Goal: Task Accomplishment & Management: Manage account settings

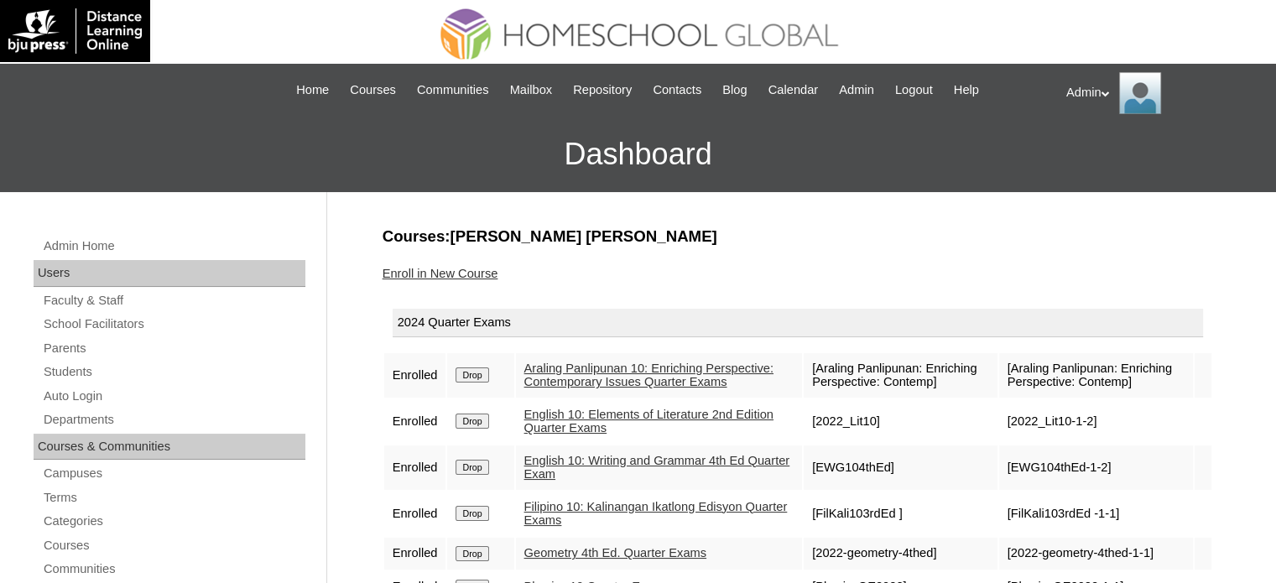
scroll to position [178, 0]
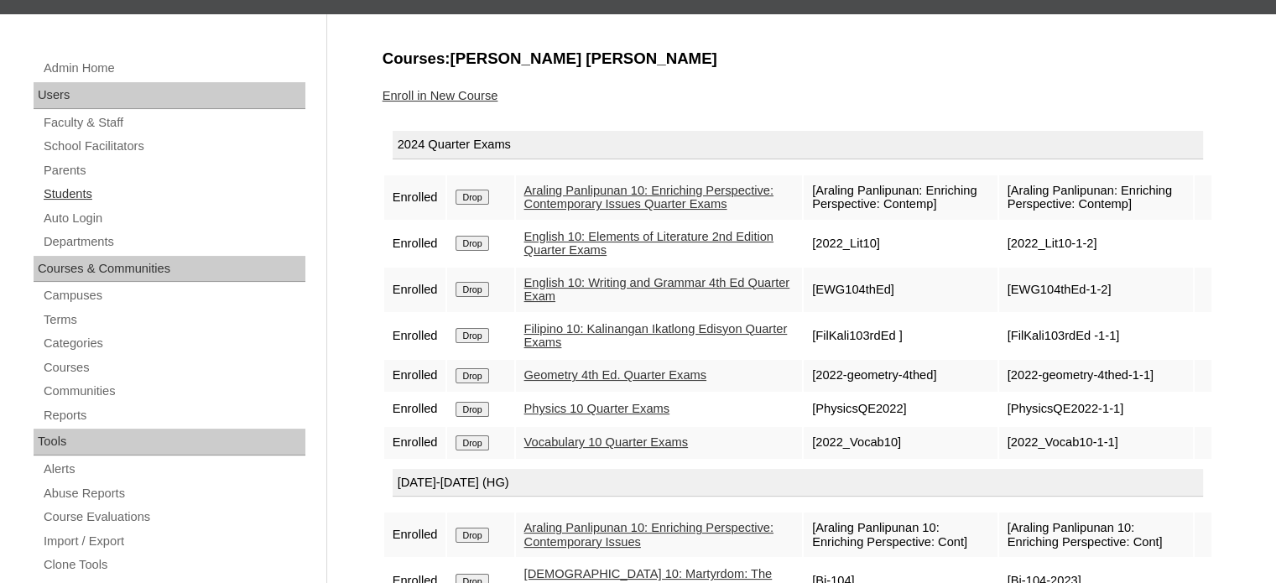
click at [77, 189] on link "Students" at bounding box center [173, 194] width 263 height 21
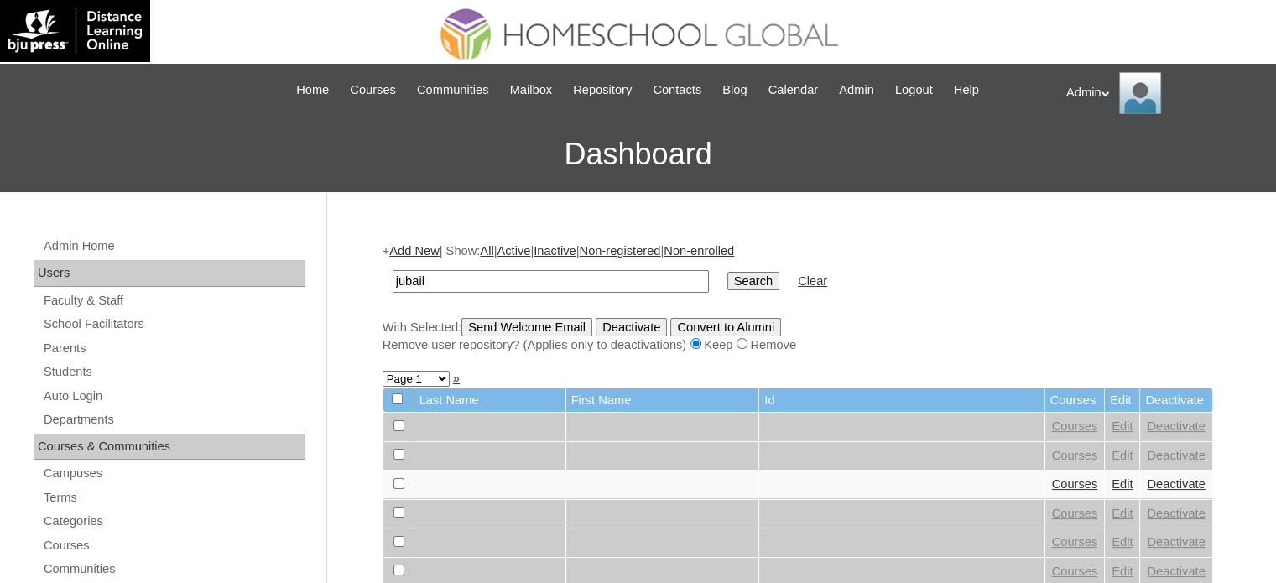
type input "Jubail"
click at [727, 281] on input "Search" at bounding box center [753, 281] width 52 height 18
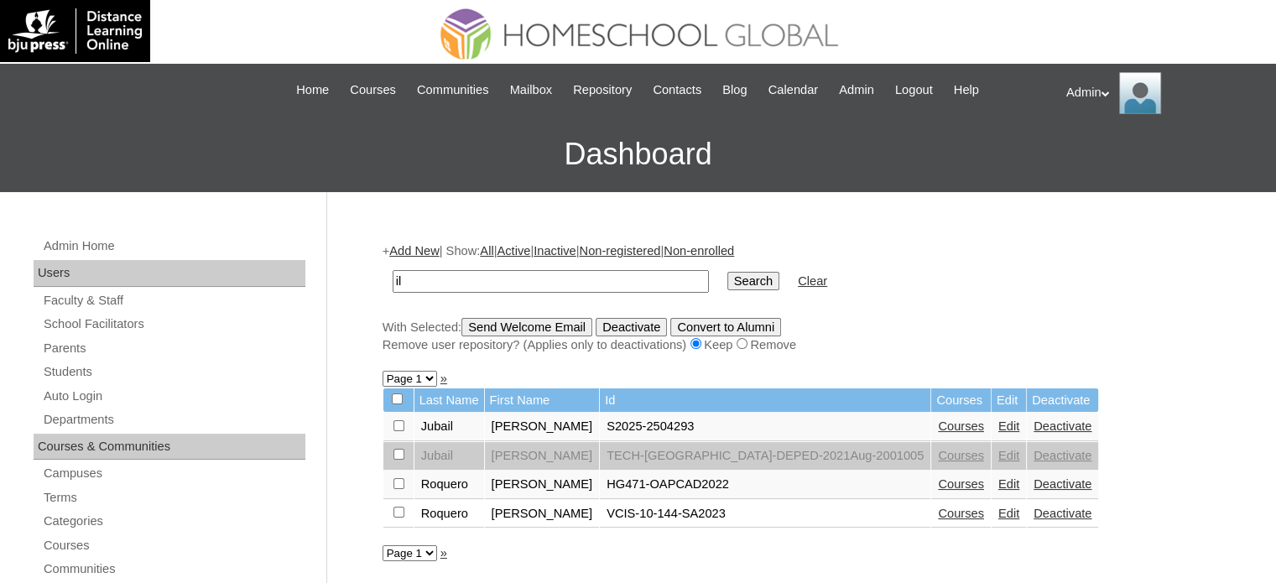
type input "l"
type input "joanne.jubail"
click at [727, 286] on input "Search" at bounding box center [753, 281] width 52 height 18
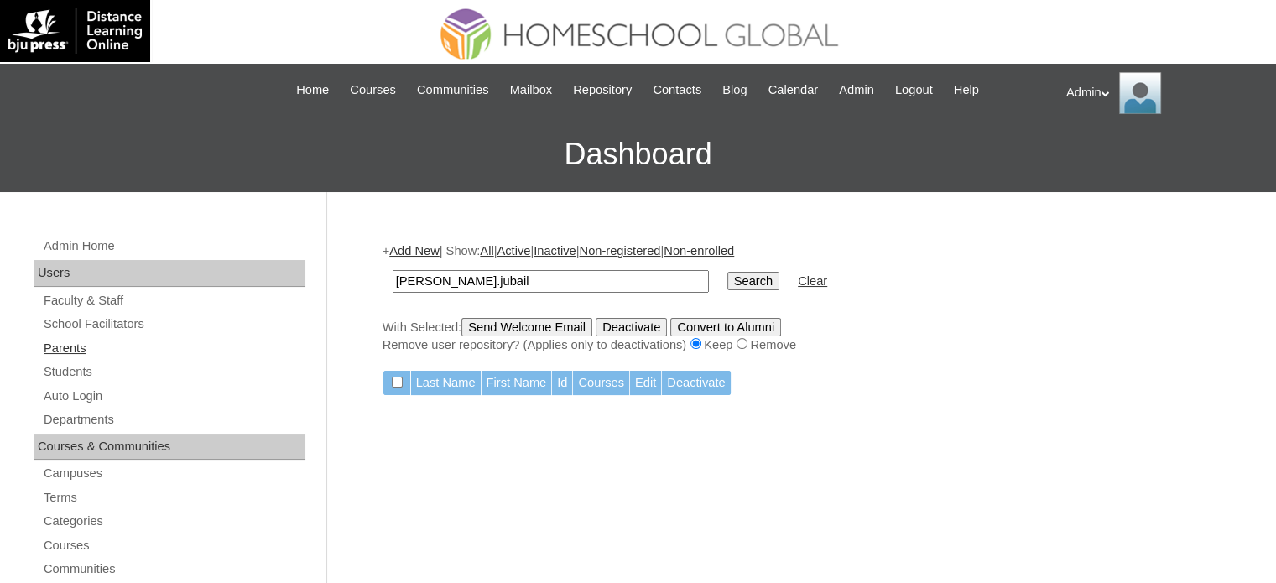
click at [75, 348] on link "Parents" at bounding box center [173, 348] width 263 height 21
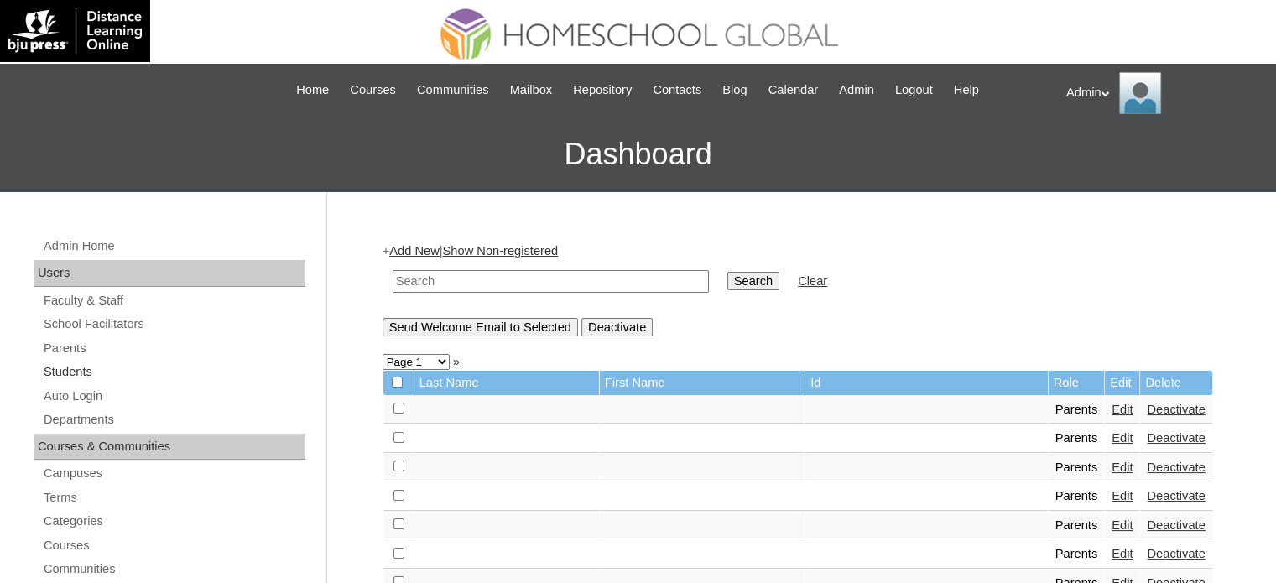
click at [60, 377] on link "Students" at bounding box center [173, 371] width 263 height 21
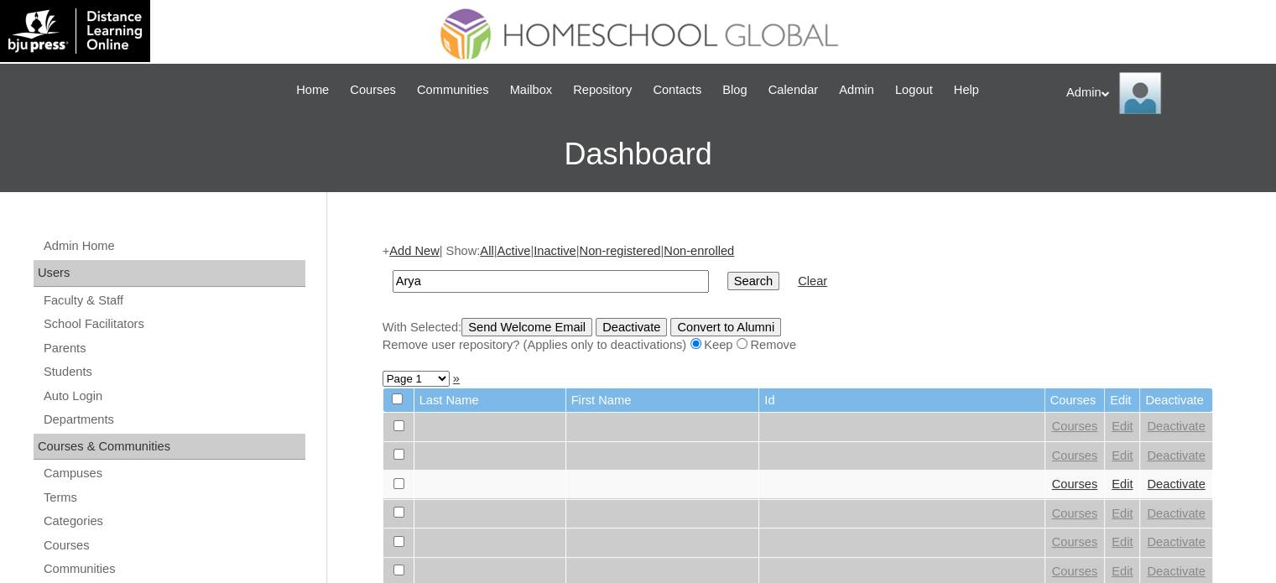
type input "Arya"
click at [727, 280] on input "Search" at bounding box center [753, 281] width 52 height 18
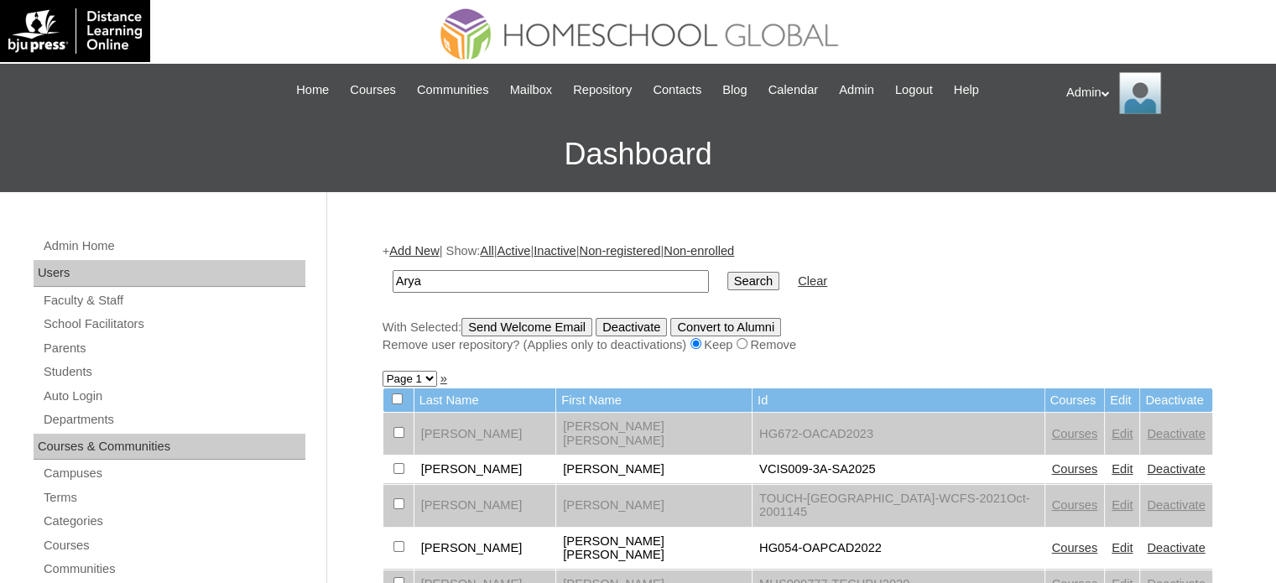
click at [457, 278] on input "Arya" at bounding box center [551, 281] width 316 height 23
type input "A"
type input "Ramczar"
click at [727, 278] on input "Search" at bounding box center [753, 281] width 52 height 18
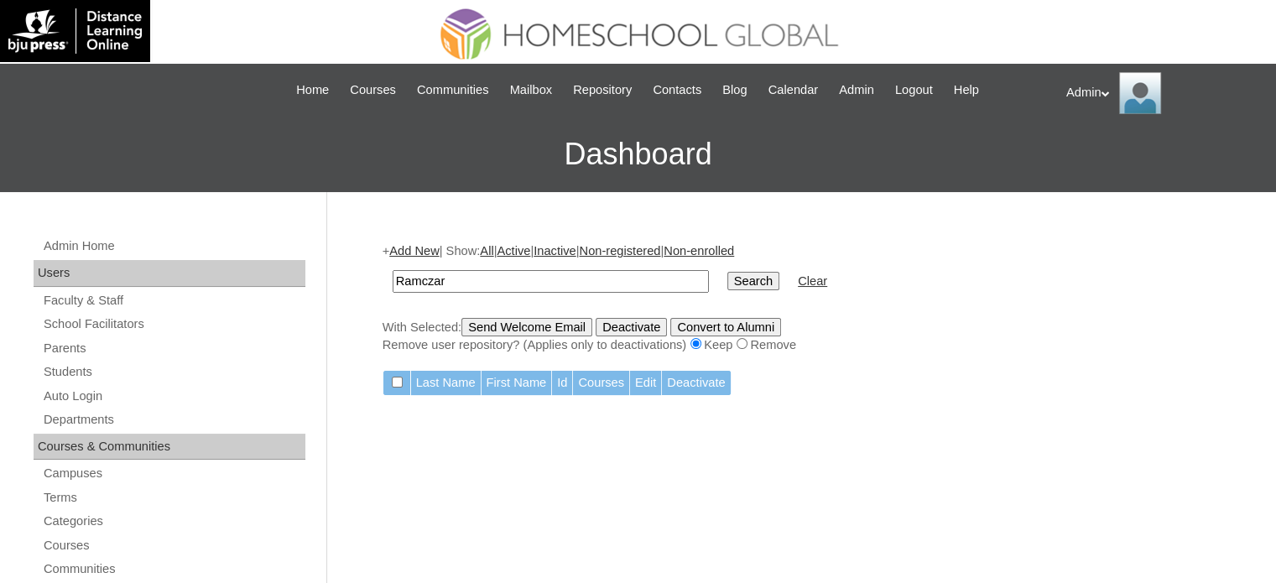
paste input "[PERSON_NAME]"
type input "[PERSON_NAME]"
click at [719, 267] on td "Search" at bounding box center [753, 281] width 69 height 39
click at [727, 278] on input "Search" at bounding box center [753, 281] width 52 height 18
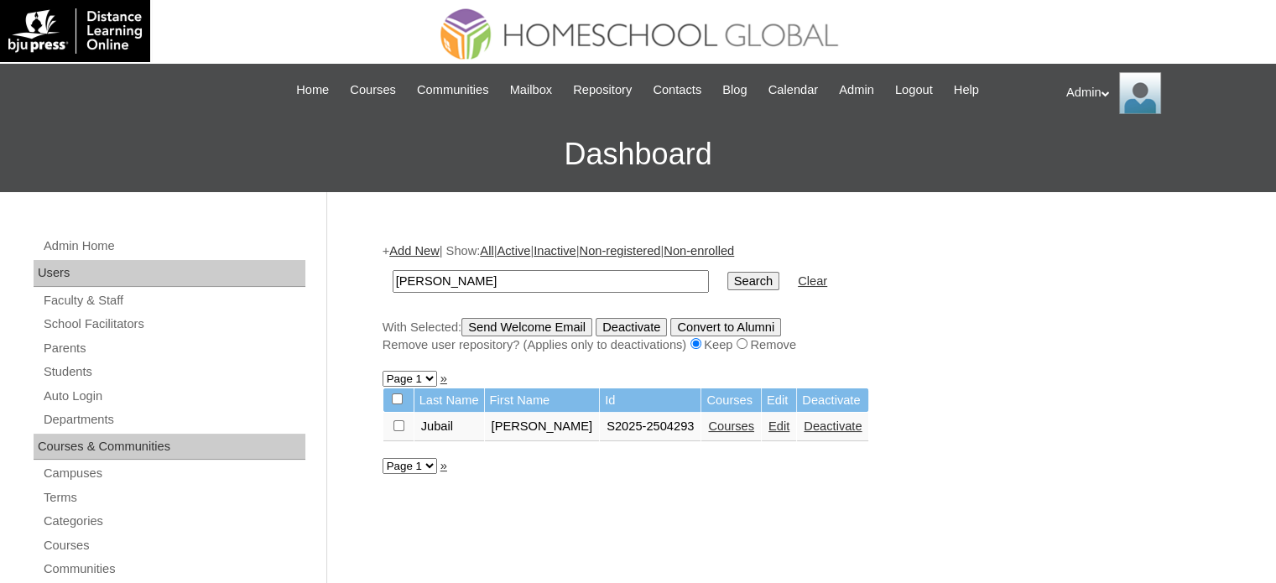
click at [715, 432] on link "Courses" at bounding box center [731, 425] width 46 height 13
click at [768, 424] on link "Edit" at bounding box center [778, 425] width 21 height 13
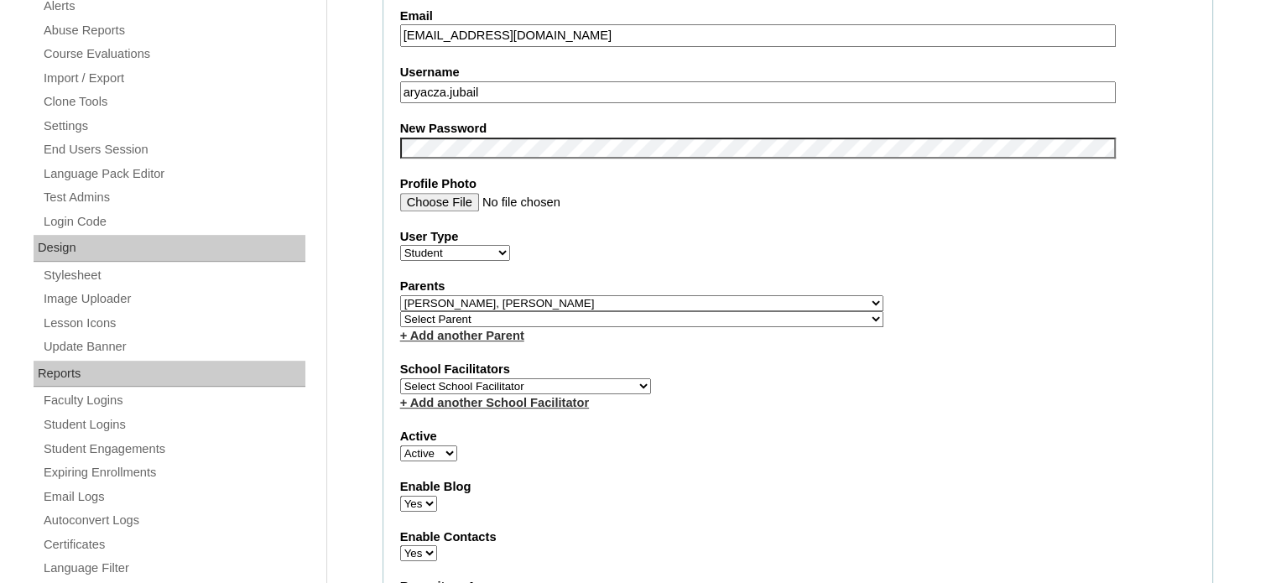
scroll to position [641, 0]
click at [682, 299] on select "Select Parent , , , , , , , , , , , , , , , , , , , , , , , , , , , , , , , , ,…" at bounding box center [641, 303] width 483 height 16
click at [400, 295] on select "Select Parent , , , , , , , , , , , , , , , , , , , , , , , , , , , , , , , , ,…" at bounding box center [641, 303] width 483 height 16
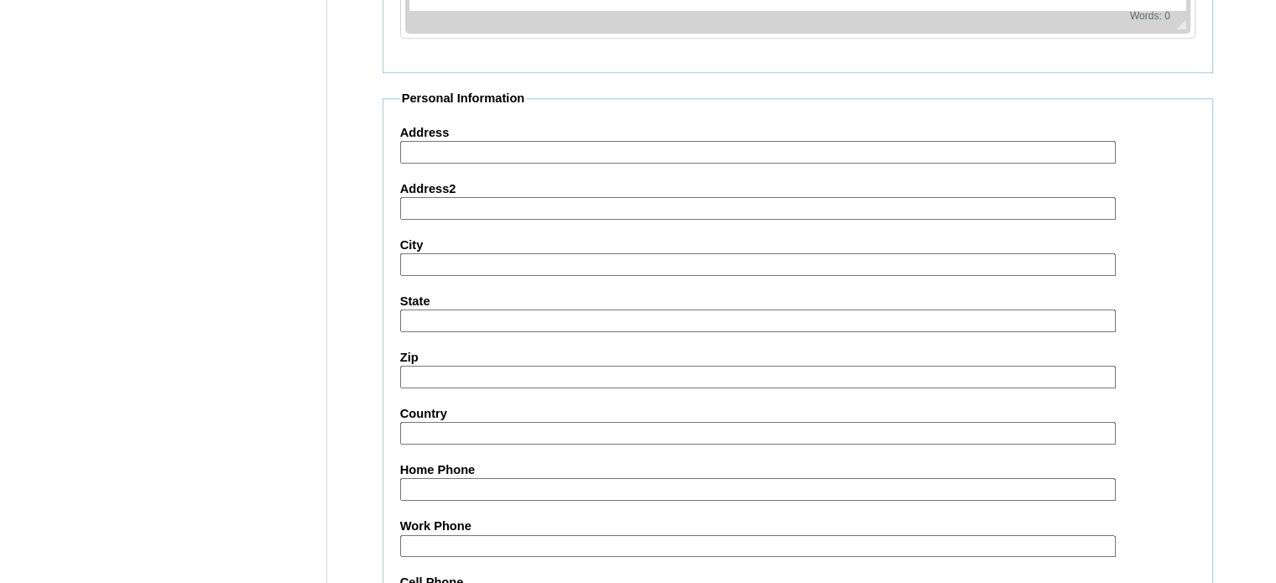
scroll to position [1954, 0]
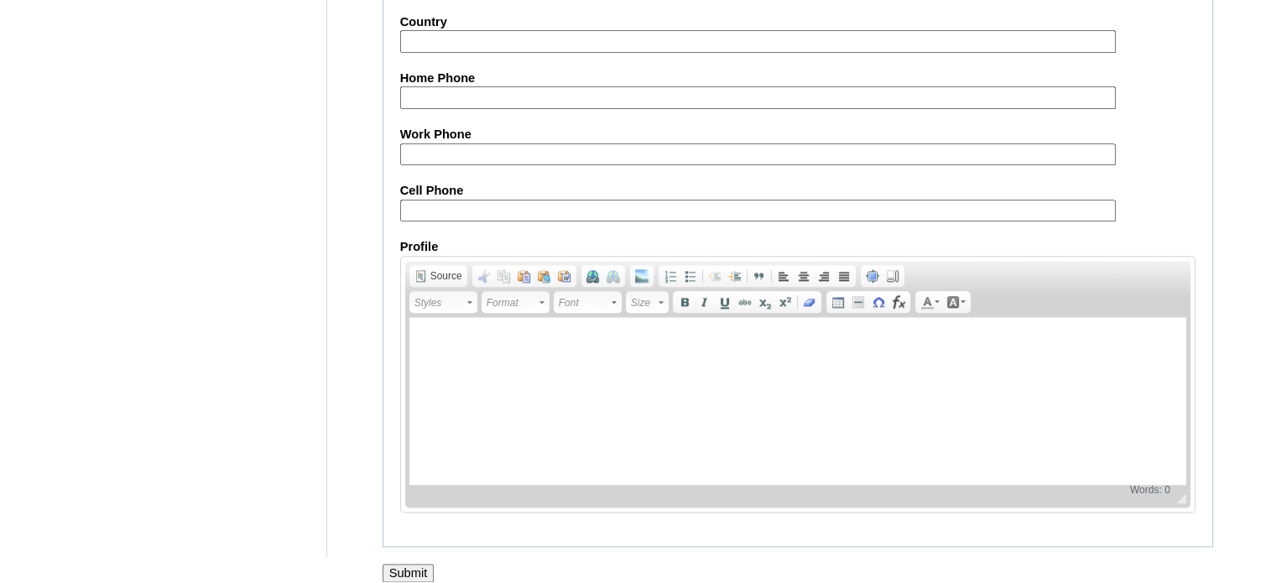
click at [403, 564] on input "Submit" at bounding box center [408, 573] width 52 height 18
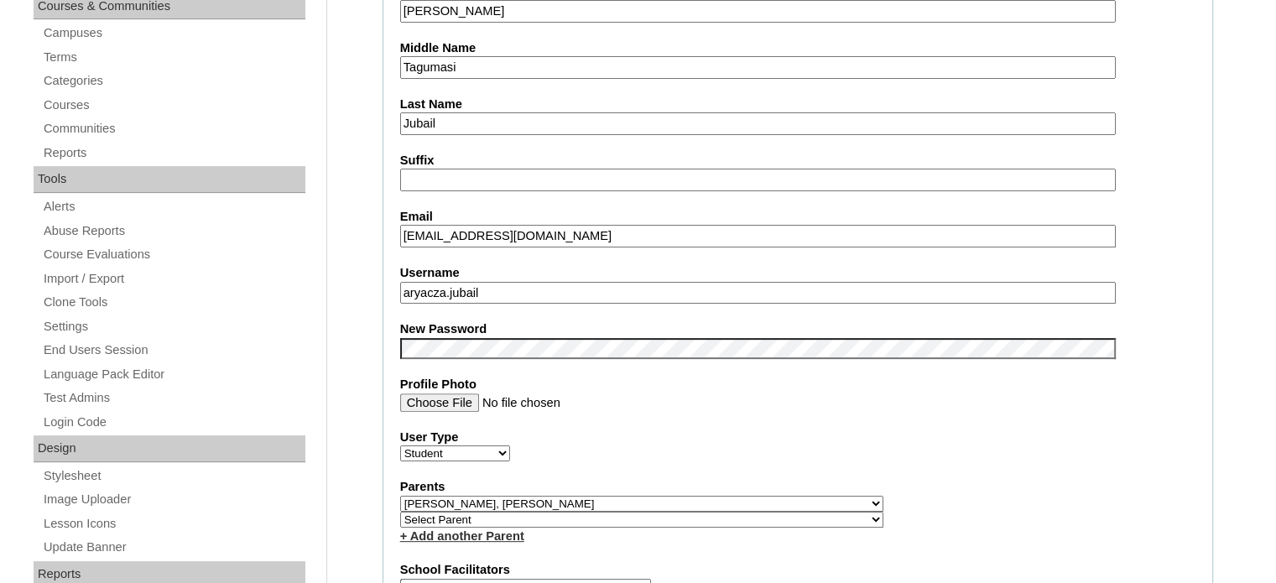
scroll to position [0, 0]
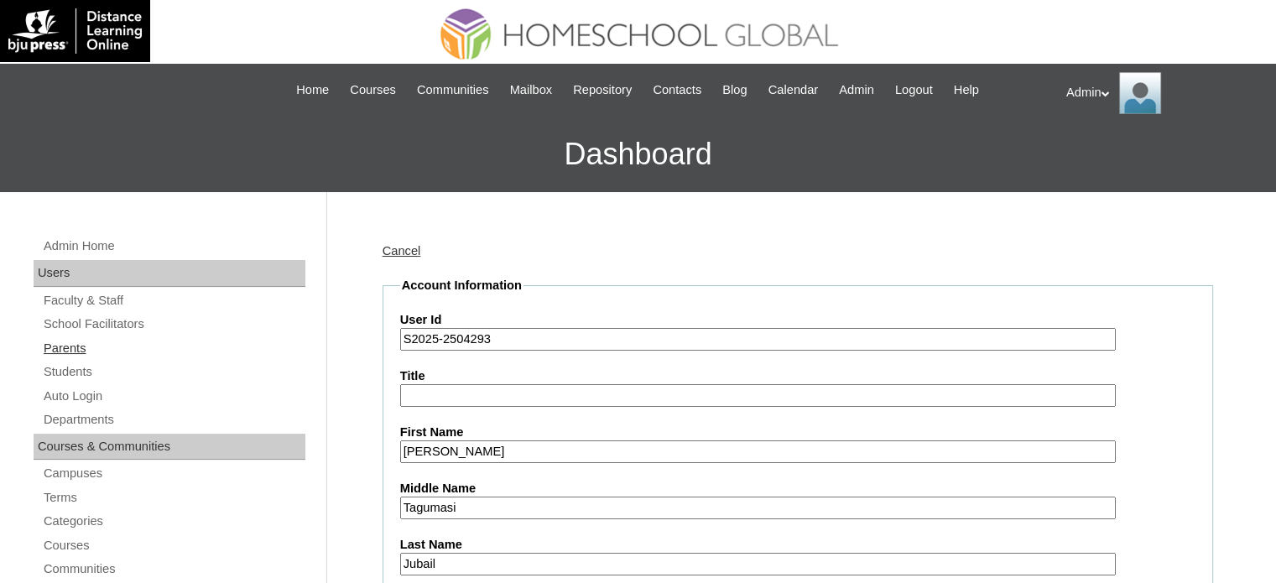
click at [72, 351] on link "Parents" at bounding box center [173, 348] width 263 height 21
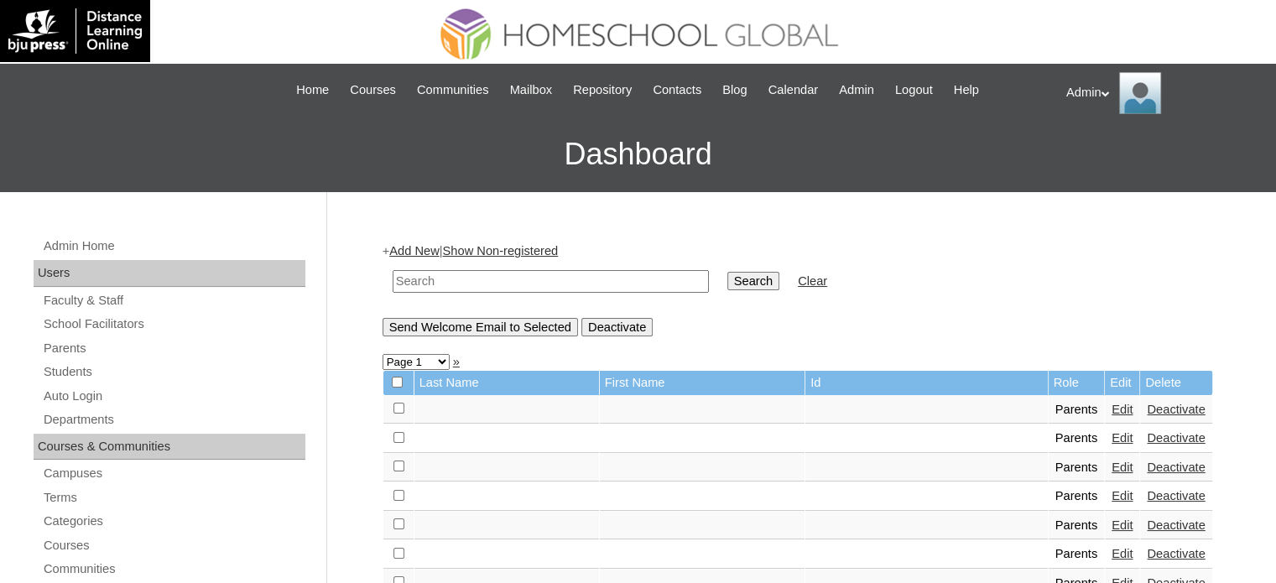
click at [424, 273] on input "text" at bounding box center [551, 281] width 316 height 23
type input "Jubail"
click at [727, 282] on input "Search" at bounding box center [753, 281] width 52 height 18
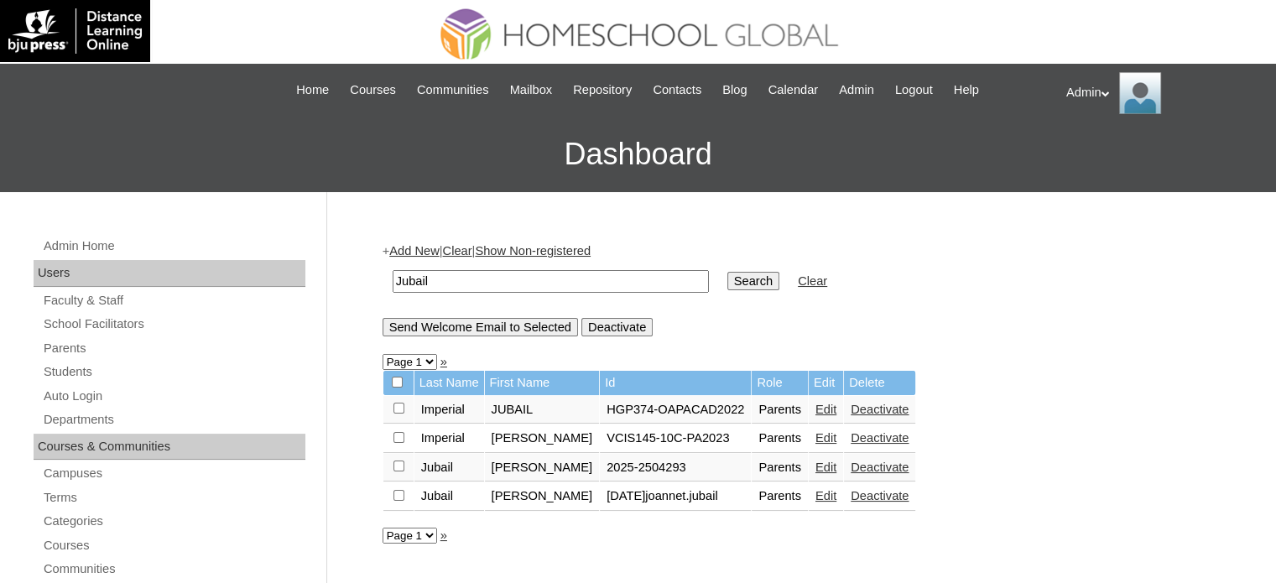
click at [890, 496] on link "Deactivate" at bounding box center [879, 495] width 58 height 13
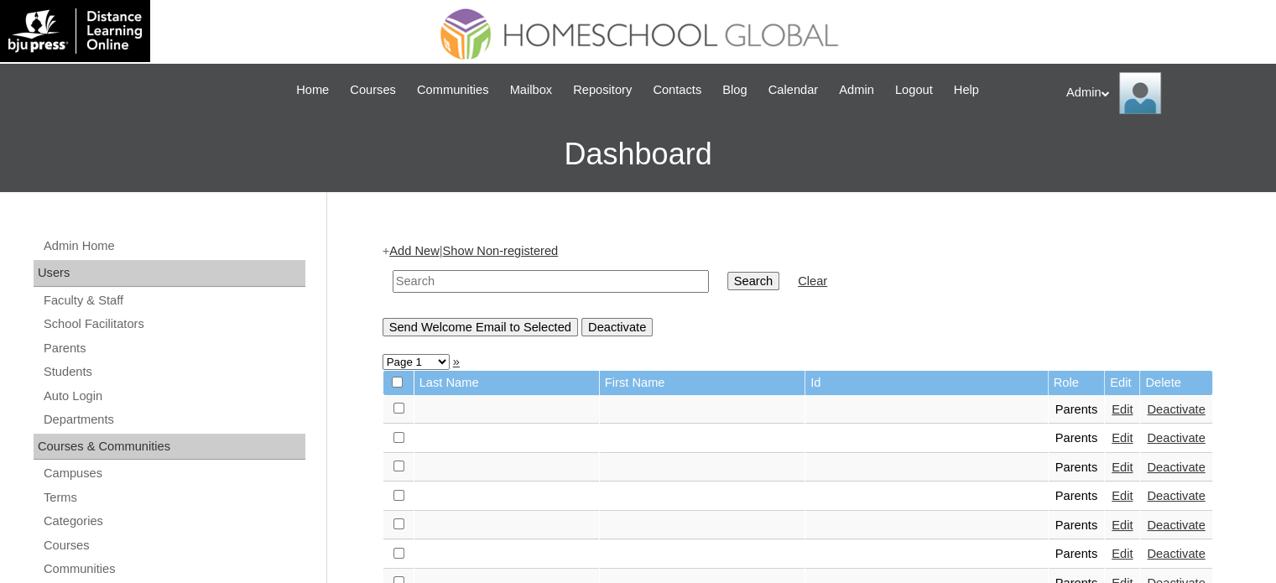
click at [565, 289] on input "text" at bounding box center [551, 281] width 316 height 23
type input "jubail"
click at [87, 376] on link "Students" at bounding box center [173, 371] width 263 height 21
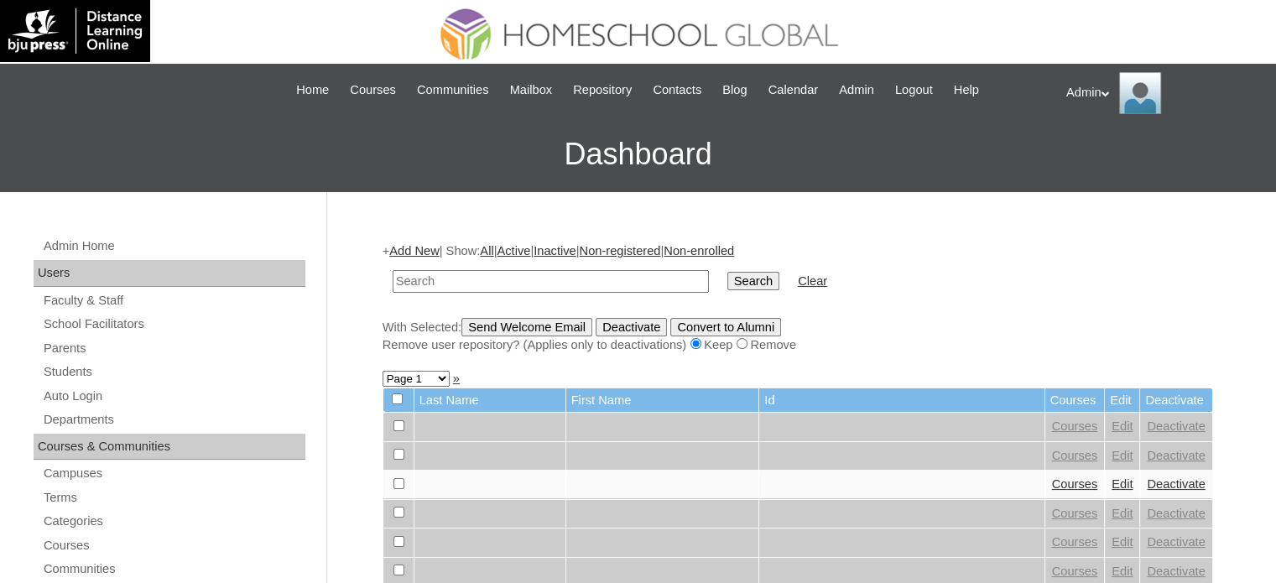
click at [508, 278] on input "text" at bounding box center [551, 281] width 316 height 23
type input "Jubail"
click at [727, 283] on input "Search" at bounding box center [753, 281] width 52 height 18
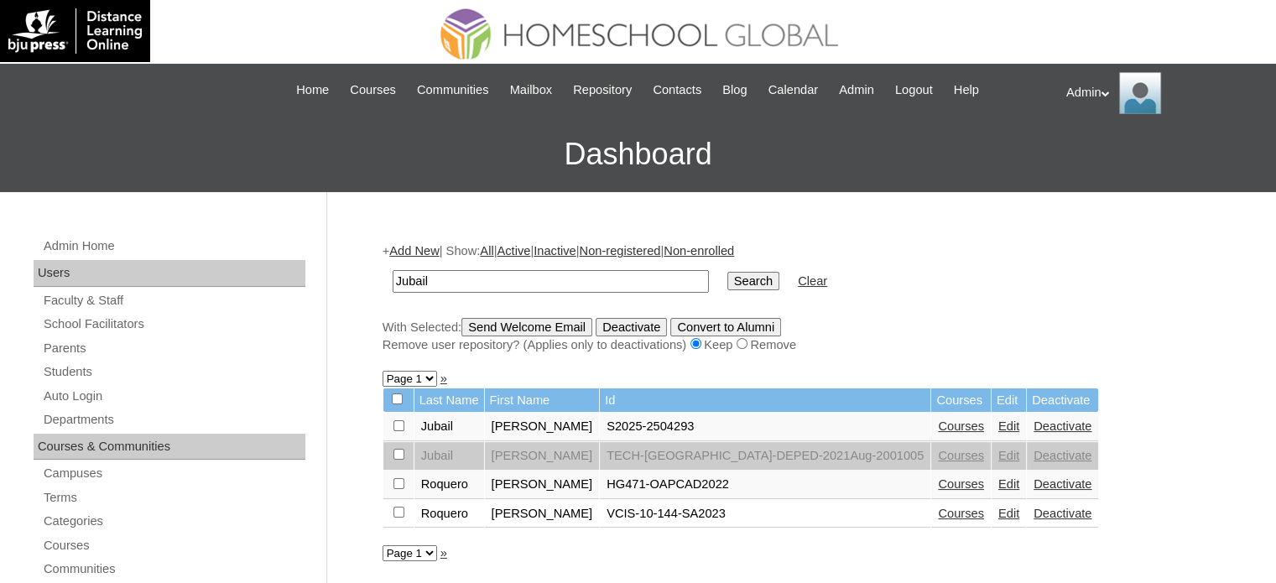
click at [998, 429] on link "Edit" at bounding box center [1008, 425] width 21 height 13
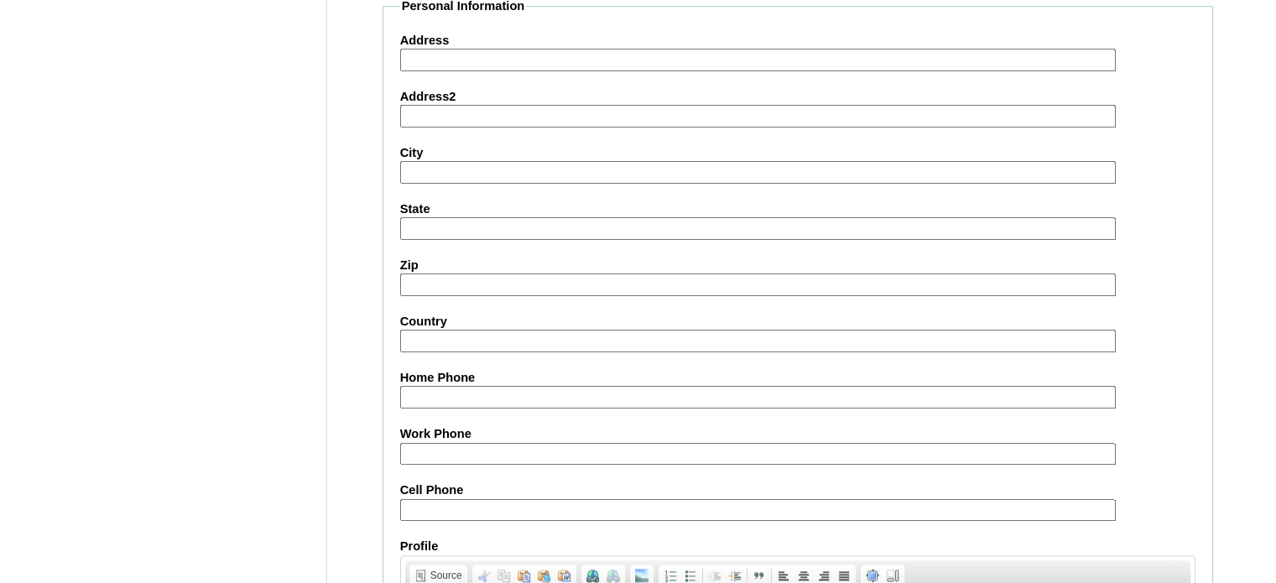
scroll to position [1954, 0]
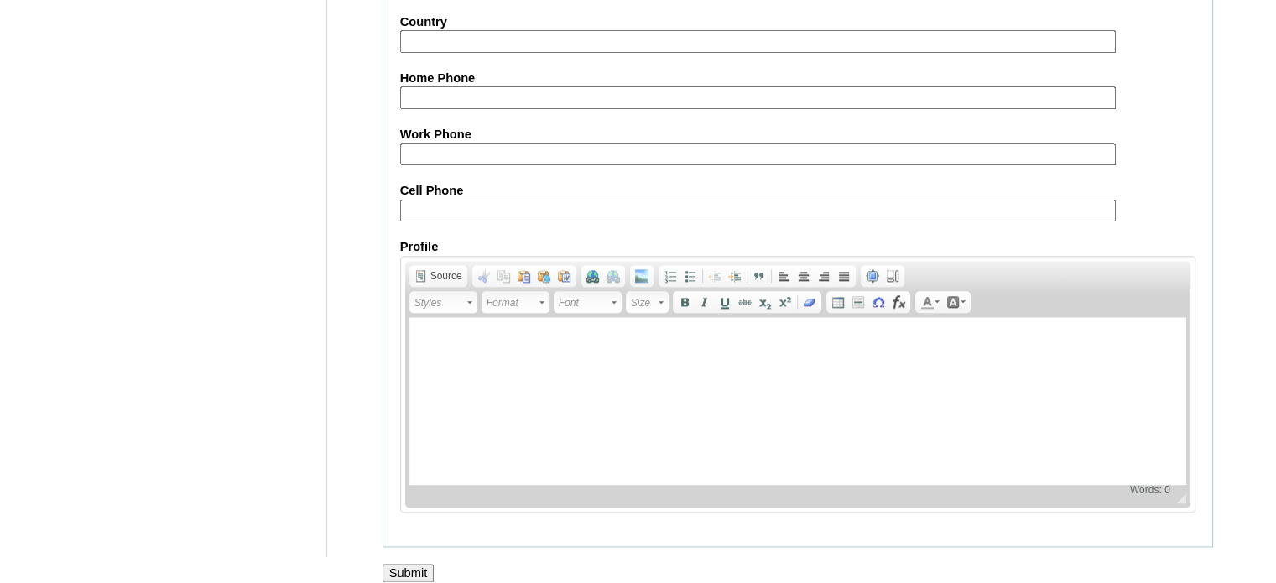
click at [409, 564] on input "Submit" at bounding box center [408, 573] width 52 height 18
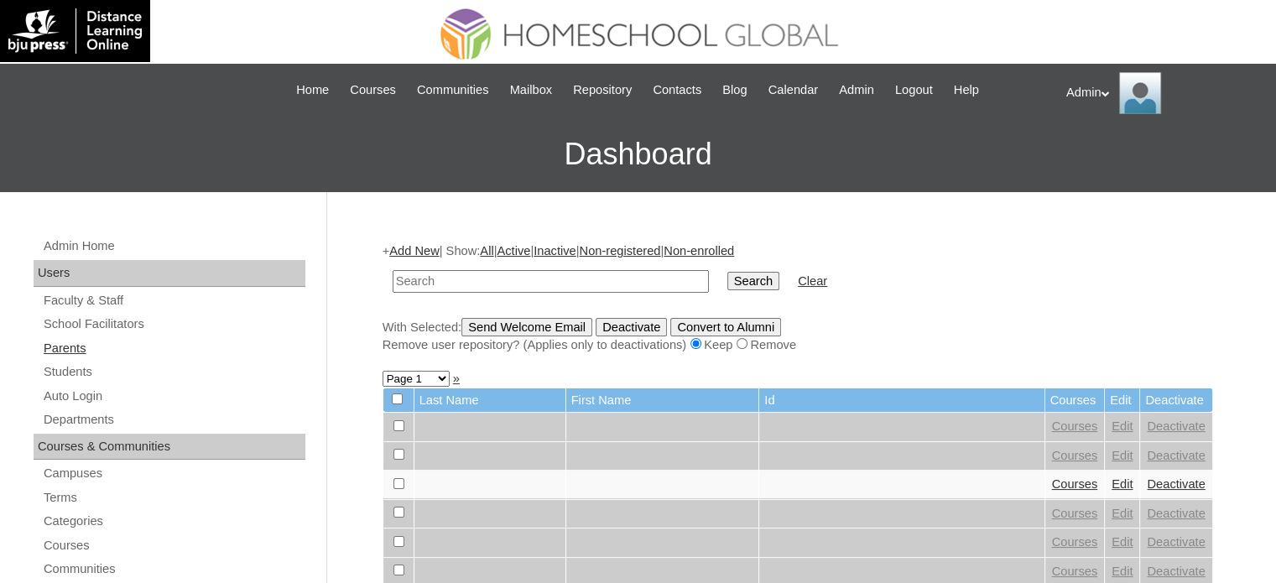
click at [71, 348] on link "Parents" at bounding box center [173, 348] width 263 height 21
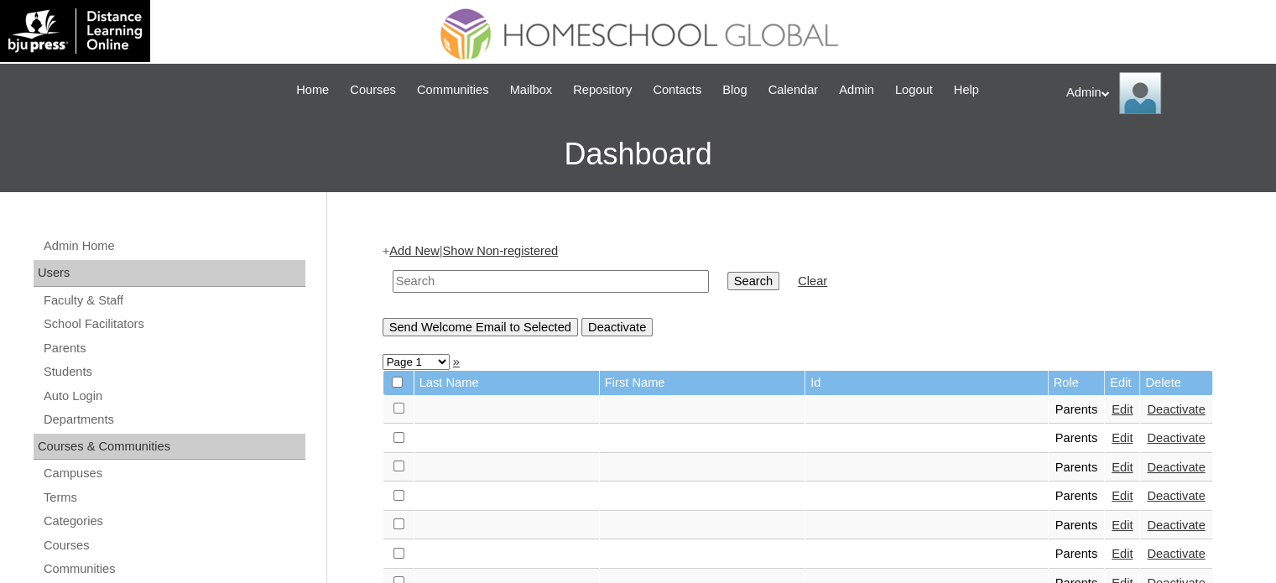
click at [509, 280] on input "text" at bounding box center [551, 281] width 316 height 23
type input "jubail"
click at [727, 279] on input "Search" at bounding box center [753, 281] width 52 height 18
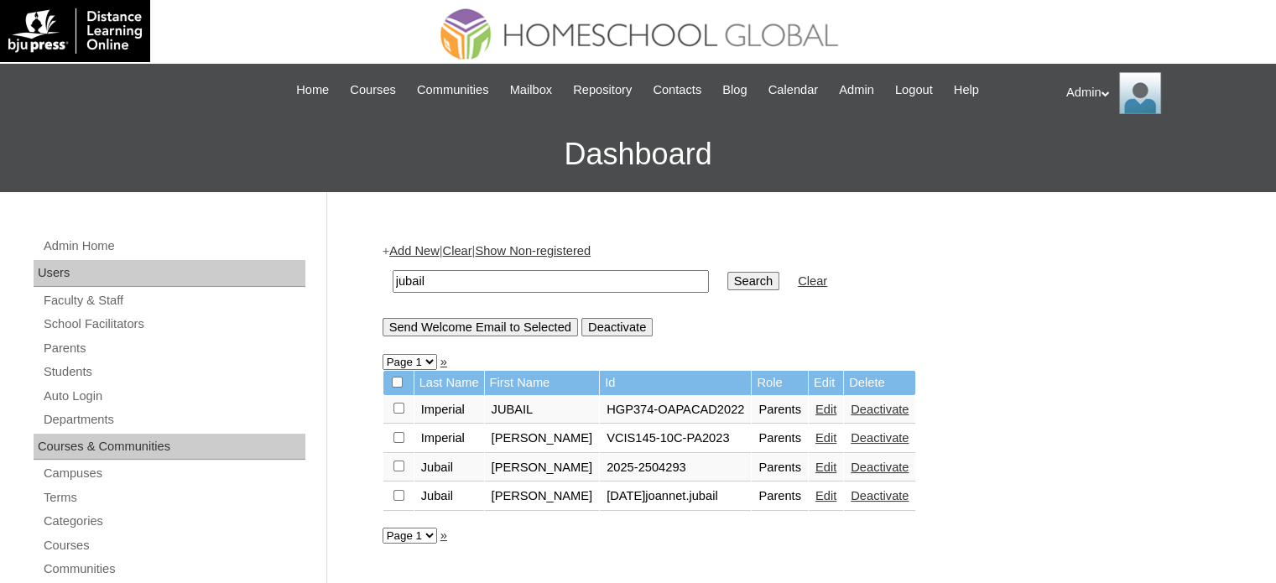
click at [908, 495] on link "Deactivate" at bounding box center [879, 495] width 58 height 13
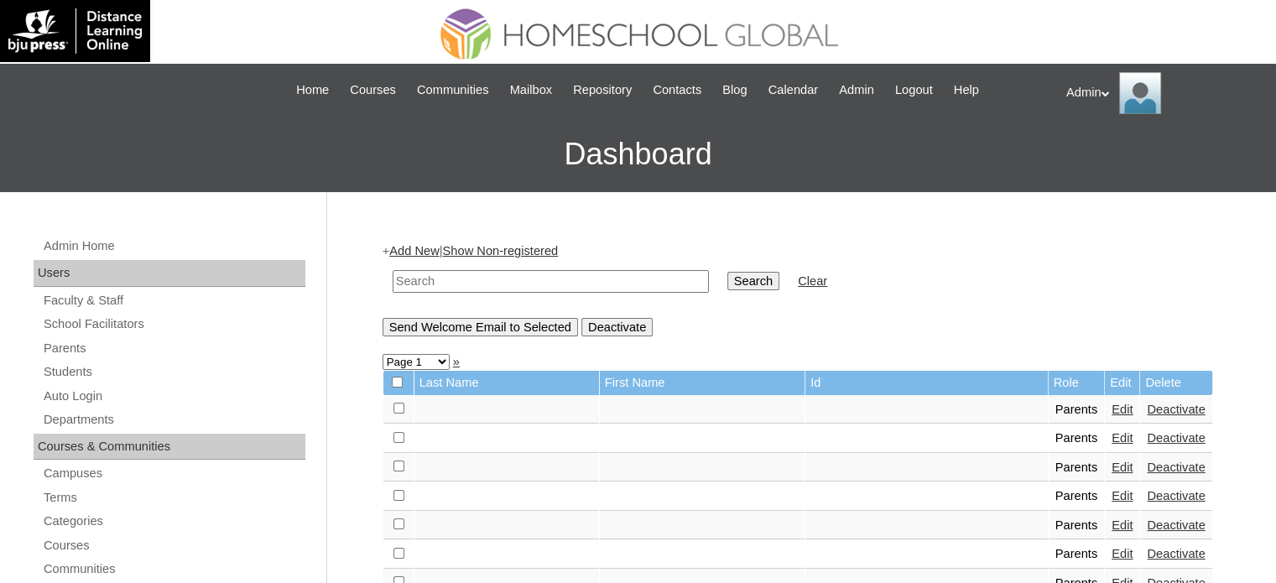
click at [471, 286] on input "text" at bounding box center [551, 281] width 316 height 23
type input "Jubail"
click at [727, 272] on input "Search" at bounding box center [753, 281] width 52 height 18
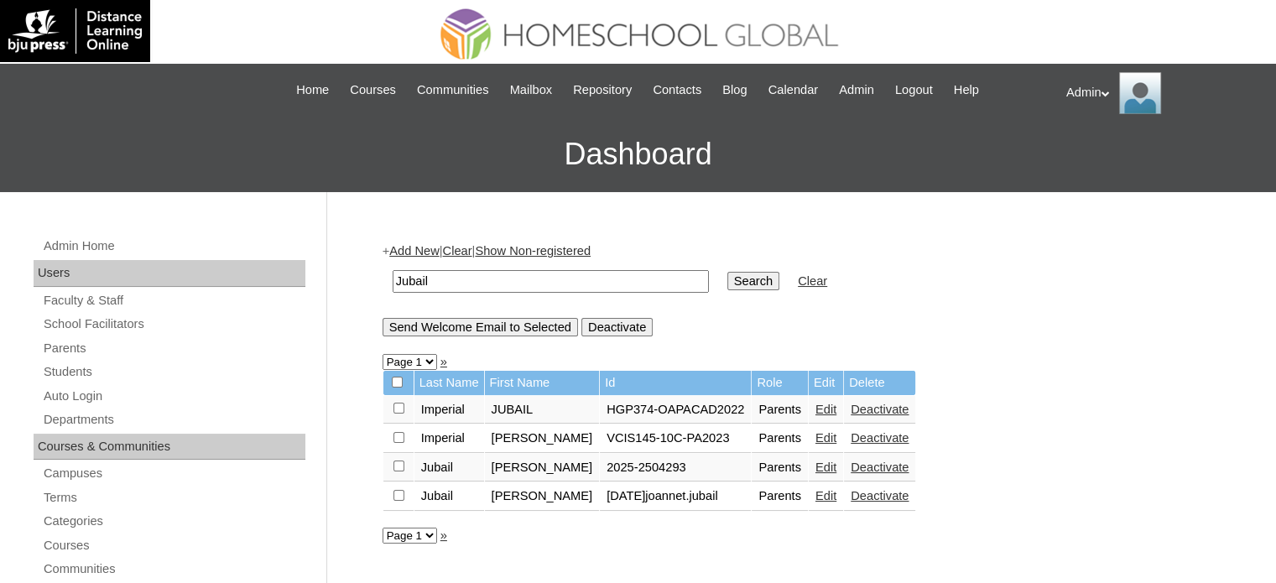
click at [836, 469] on link "Edit" at bounding box center [825, 466] width 21 height 13
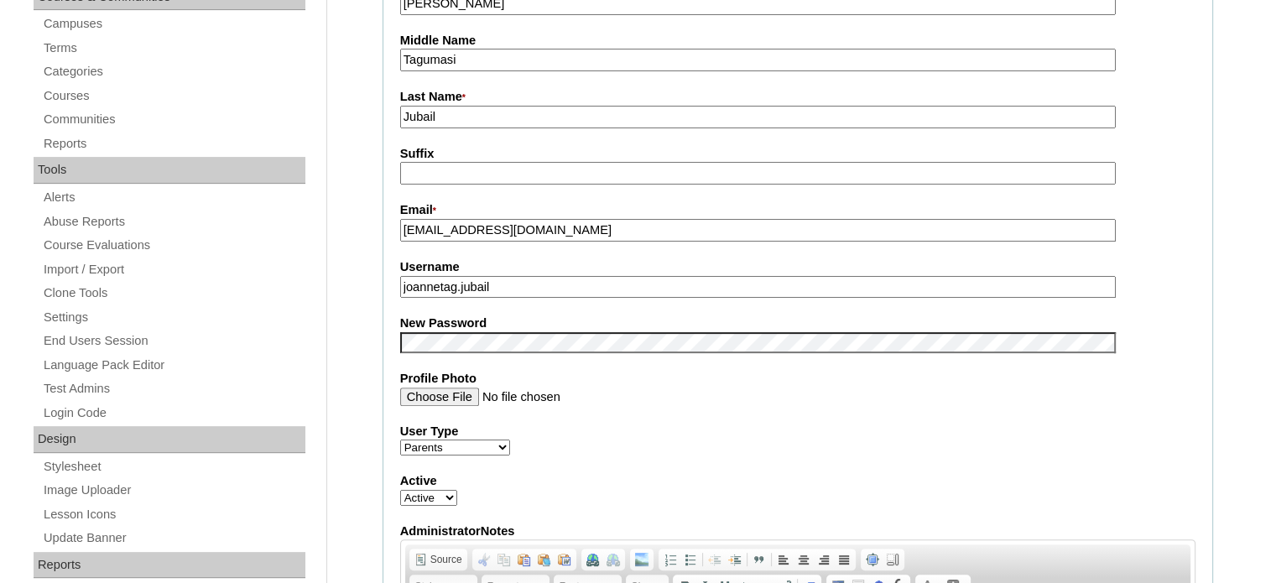
scroll to position [451, 0]
drag, startPoint x: 539, startPoint y: 281, endPoint x: 382, endPoint y: 278, distance: 157.7
click at [382, 278] on fieldset "Account Information User Id * 2025-2504293 Title First Name * [PERSON_NAME] Mid…" at bounding box center [797, 327] width 830 height 1003
click at [802, 392] on input "Profile Photo" at bounding box center [757, 395] width 715 height 18
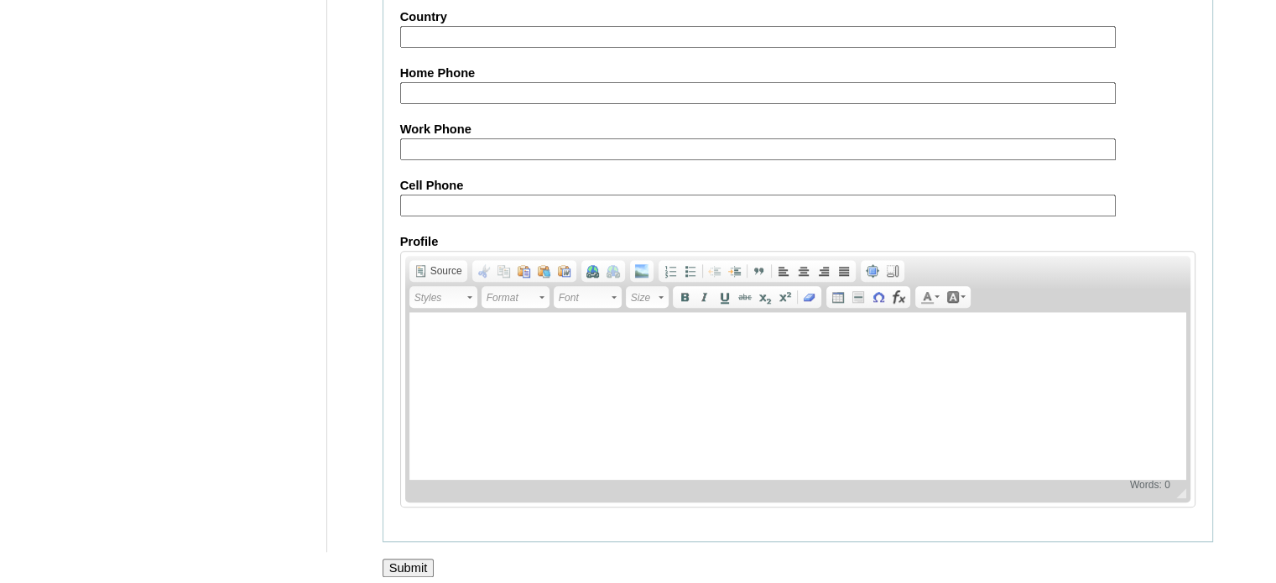
scroll to position [1604, 0]
click at [406, 558] on input "Submit" at bounding box center [408, 567] width 52 height 18
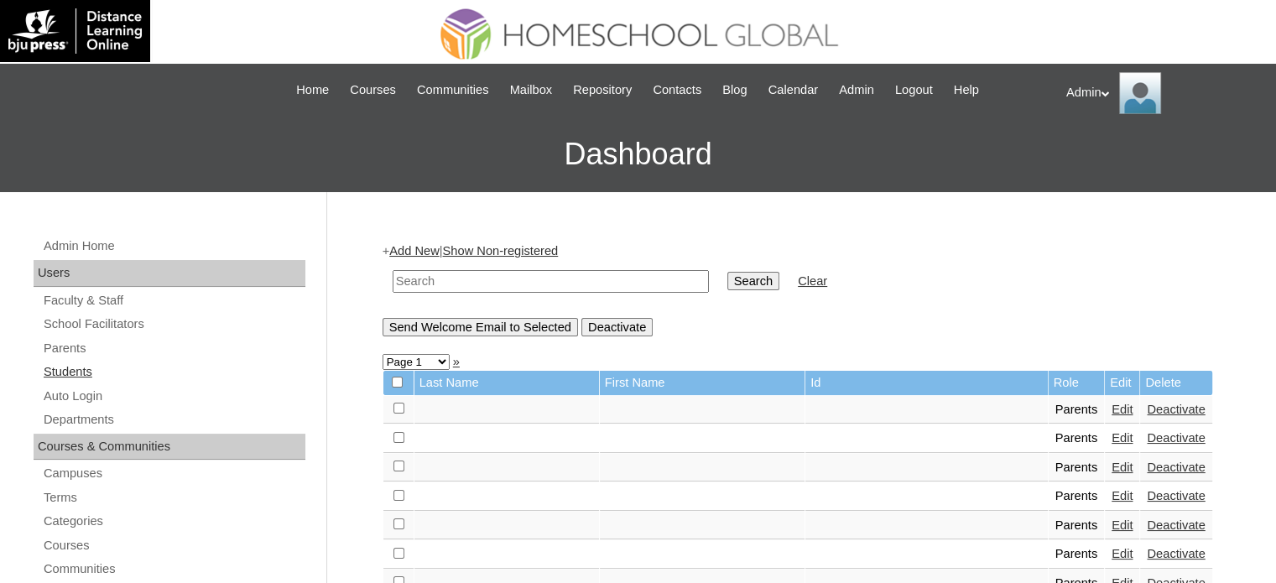
click at [85, 367] on link "Students" at bounding box center [173, 371] width 263 height 21
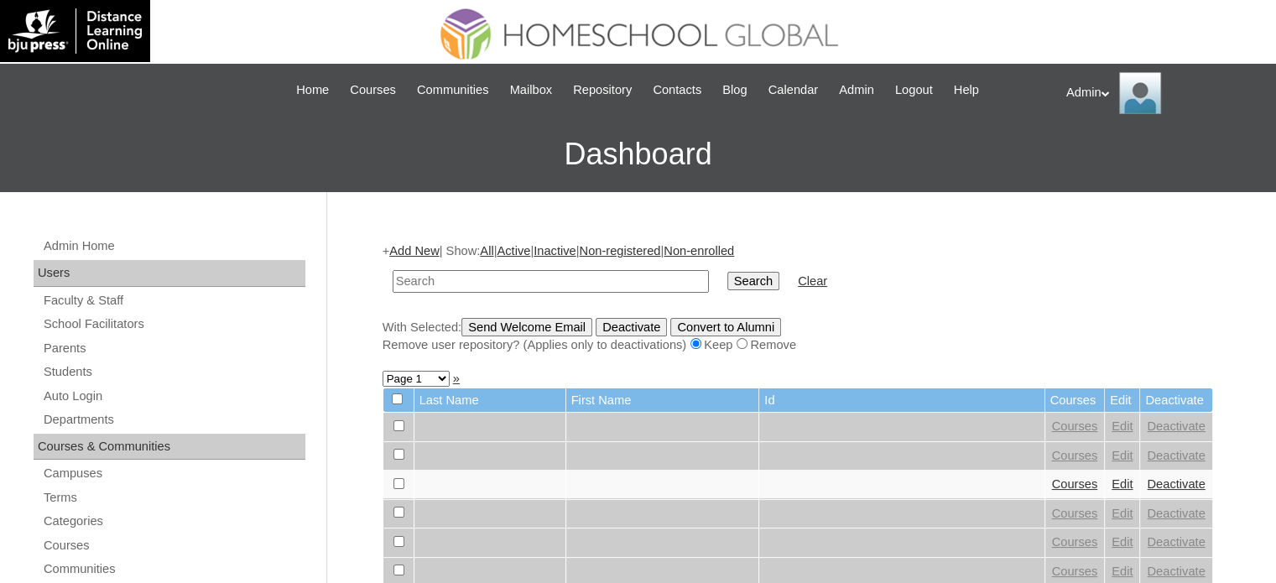
drag, startPoint x: 0, startPoint y: 0, endPoint x: 550, endPoint y: 278, distance: 616.3
click at [550, 278] on input "text" at bounding box center [551, 281] width 316 height 23
type input "jubail"
click at [727, 272] on input "Search" at bounding box center [753, 281] width 52 height 18
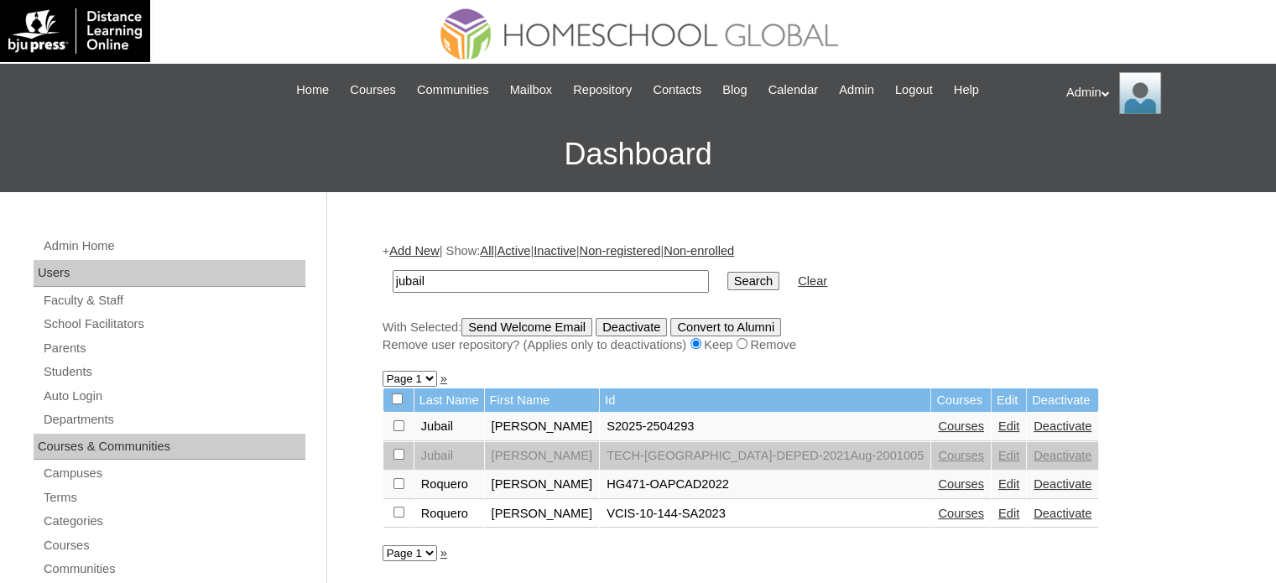
click at [998, 422] on link "Edit" at bounding box center [1008, 425] width 21 height 13
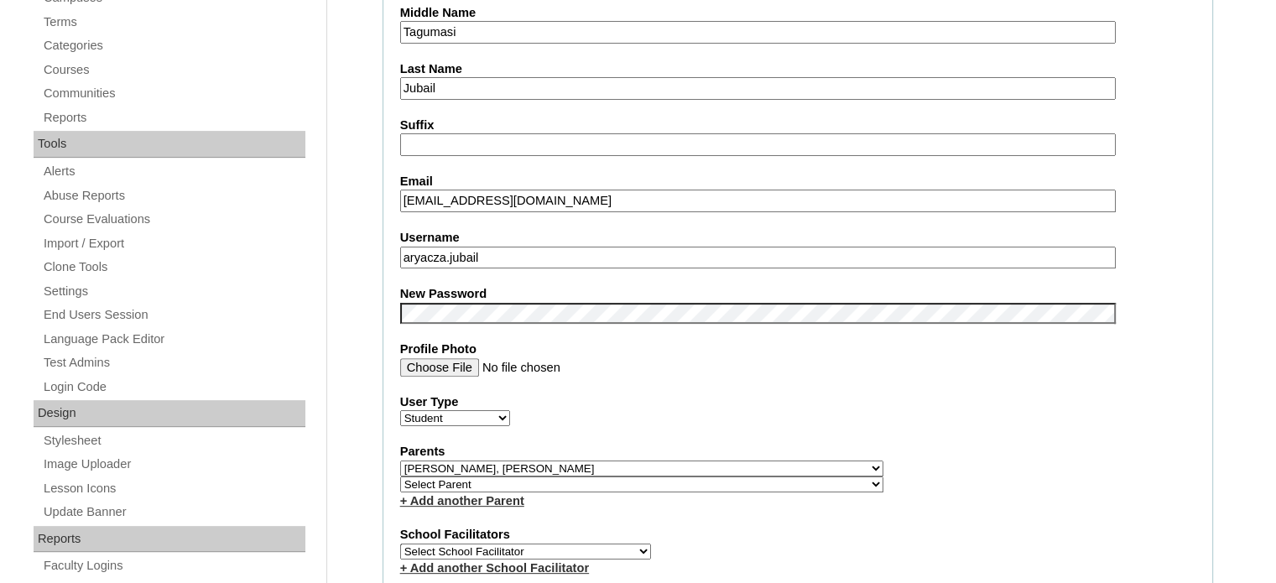
scroll to position [480, 0]
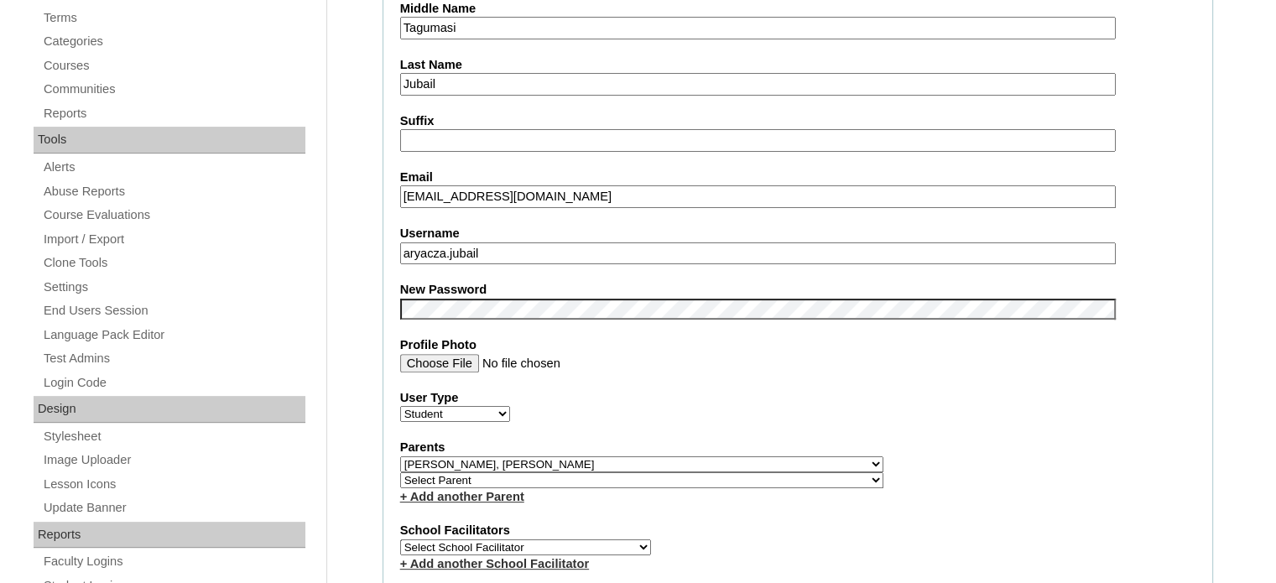
click at [556, 456] on select "Select Parent , , , , , , , , , , , , , , , , , , , , , , , , , , , , , , , , ,…" at bounding box center [641, 464] width 483 height 16
select select "43543"
click at [400, 456] on select "Select Parent , , , , , , , , , , , , , , , , , , , , , , , , , , , , , , , , ,…" at bounding box center [641, 464] width 483 height 16
click at [507, 472] on select "Select Parent , , , , , , , , , , , , , , , , , , , , , , , , , , , , , , , , ,…" at bounding box center [641, 480] width 483 height 16
select select "35825"
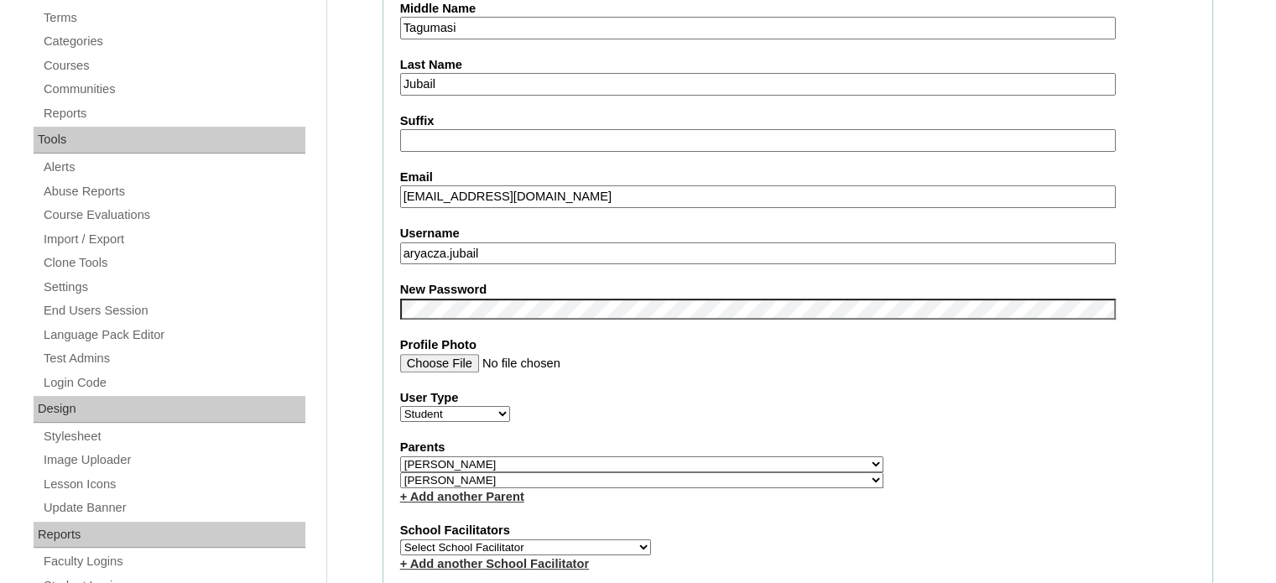
click at [897, 231] on label "Username" at bounding box center [797, 234] width 795 height 18
click at [897, 242] on input "aryacza.jubail" at bounding box center [757, 253] width 715 height 23
click at [507, 456] on select "Select Parent , , , , , , , , , , , , , , , , , , , , , , , , , , , , , , , , ,…" at bounding box center [641, 464] width 483 height 16
select select "26784"
click at [400, 456] on select "Select Parent , , , , , , , , , , , , , , , , , , , , , , , , , , , , , , , , ,…" at bounding box center [641, 464] width 483 height 16
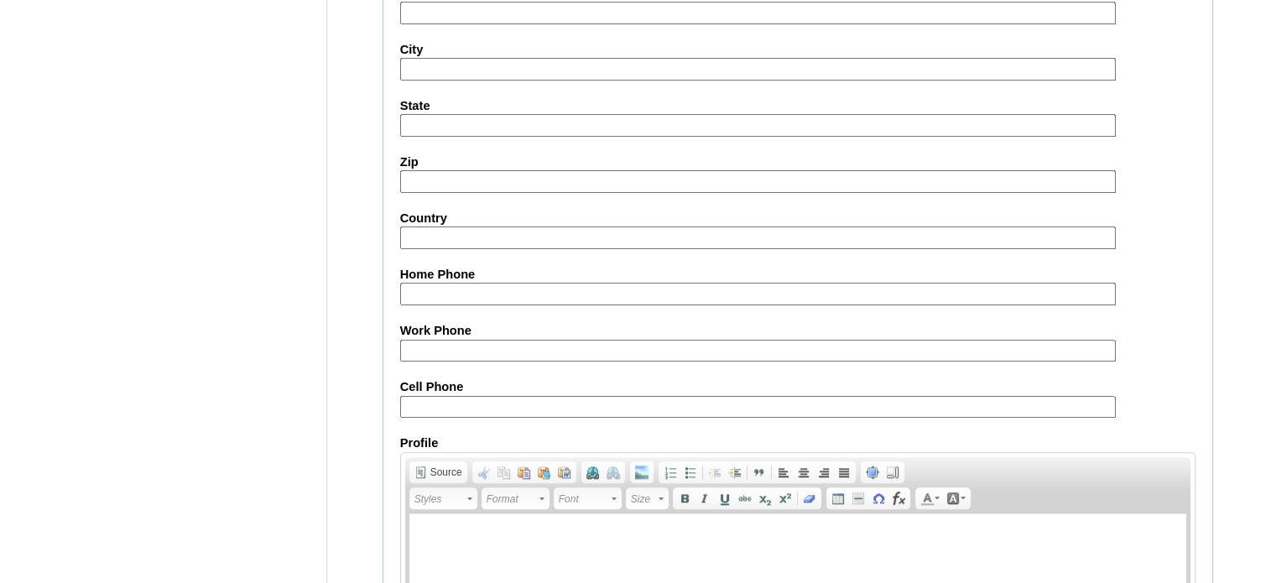
scroll to position [1954, 0]
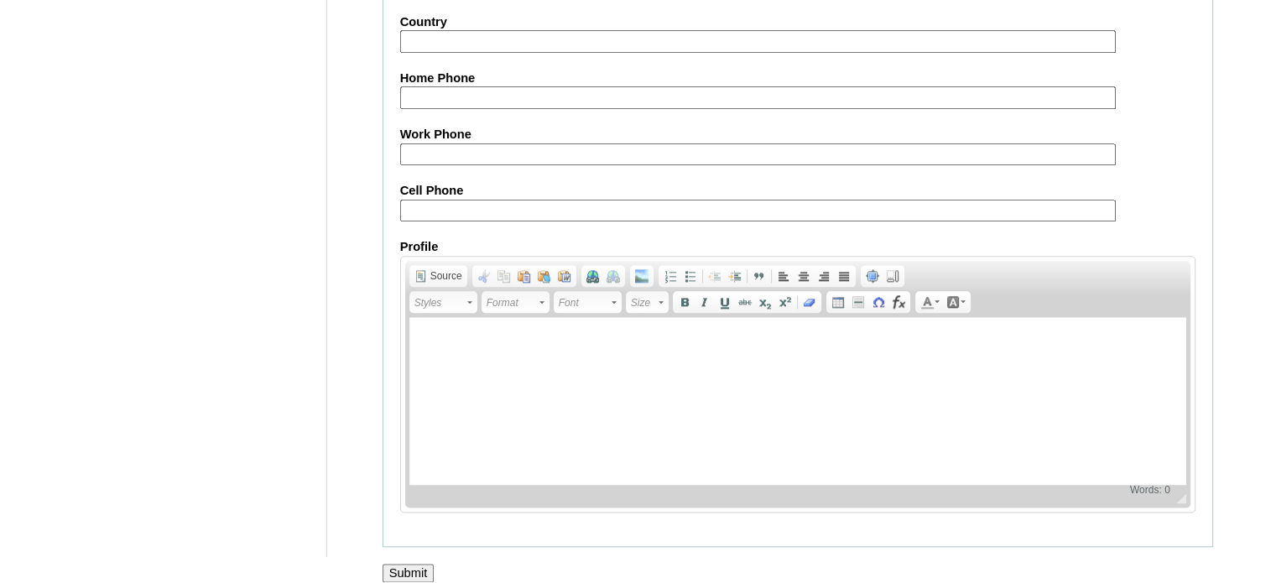
click at [403, 564] on input "Submit" at bounding box center [408, 573] width 52 height 18
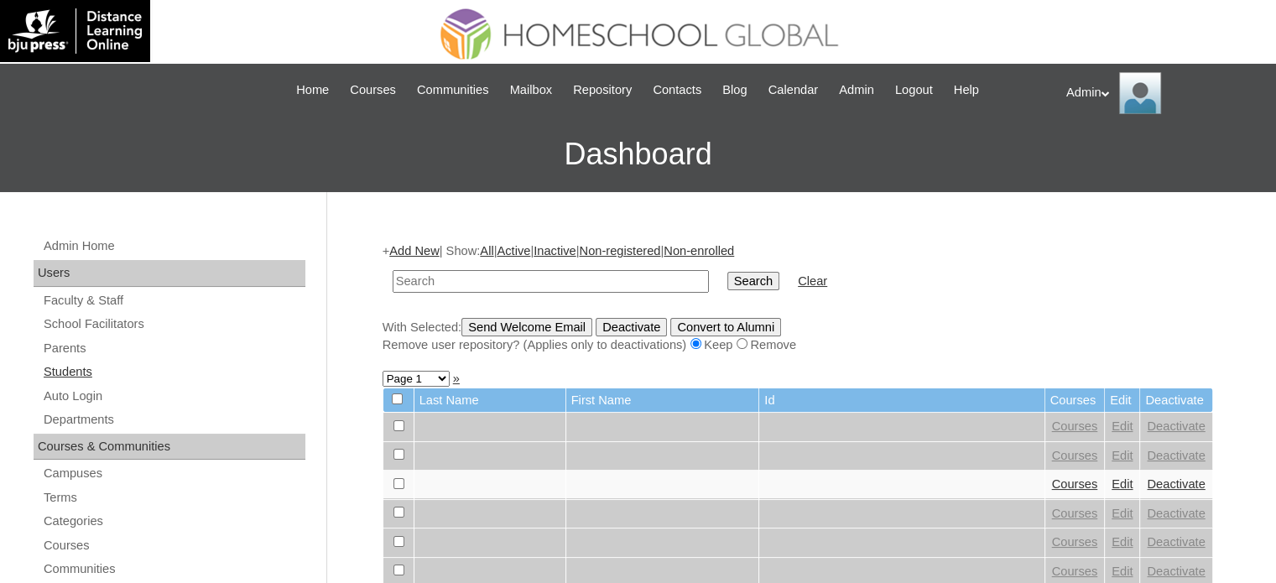
click at [77, 370] on link "Students" at bounding box center [173, 371] width 263 height 21
click at [497, 278] on input "text" at bounding box center [551, 281] width 316 height 23
click at [108, 393] on link "Auto Login" at bounding box center [173, 396] width 263 height 21
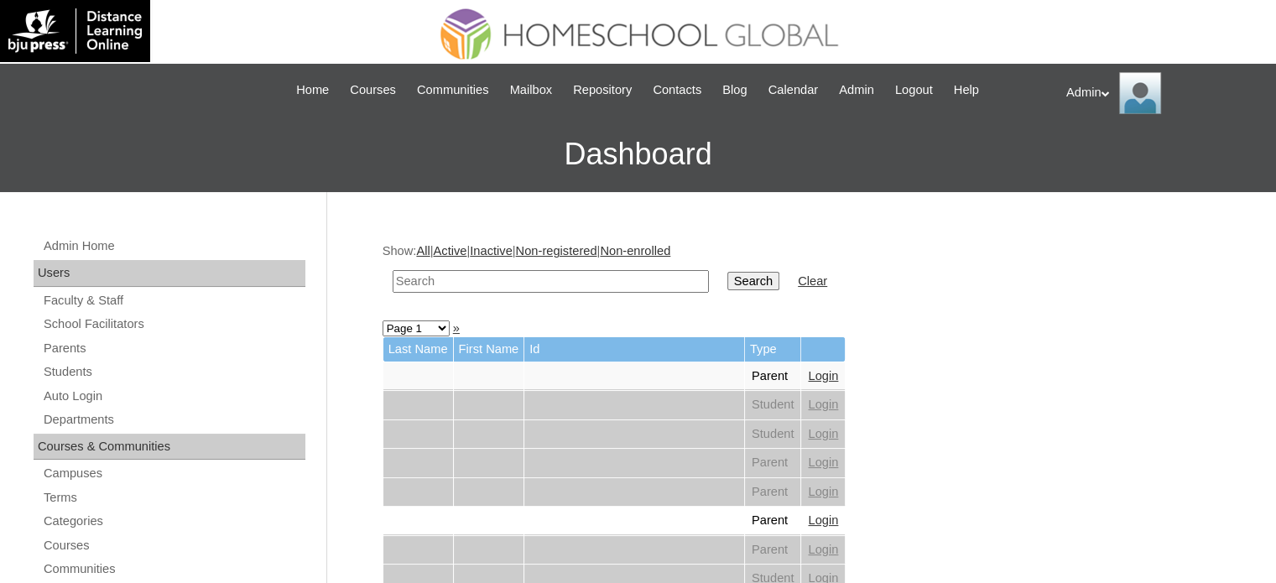
click at [550, 270] on input "text" at bounding box center [551, 281] width 316 height 23
type input "Jubail"
click at [727, 276] on input "Search" at bounding box center [753, 281] width 52 height 18
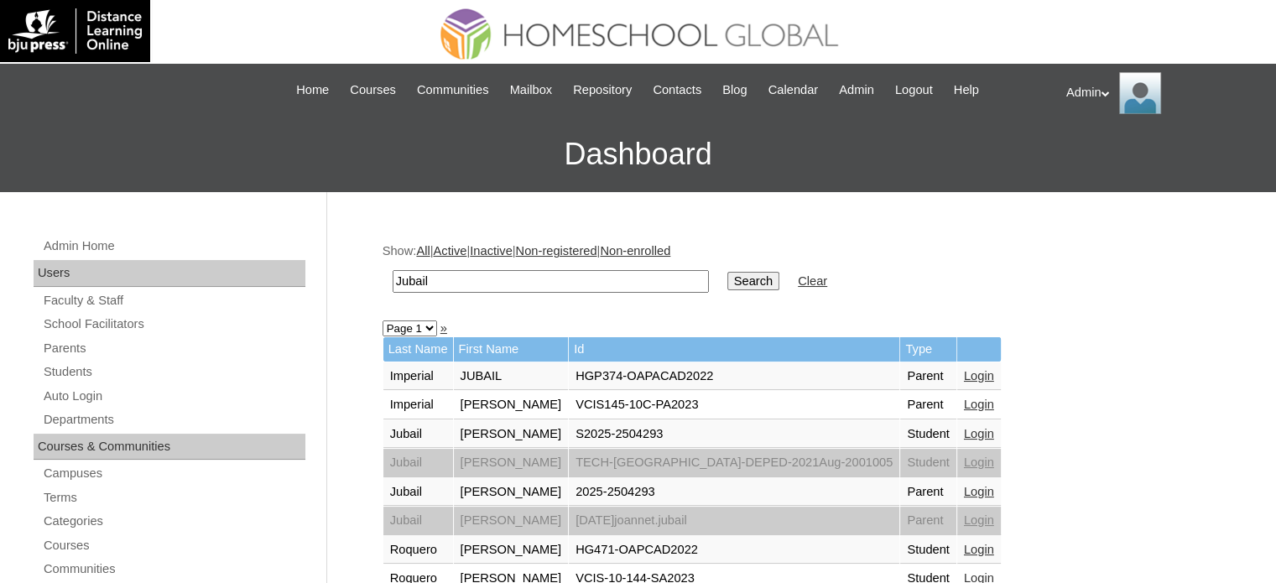
click at [964, 488] on link "Login" at bounding box center [979, 491] width 30 height 13
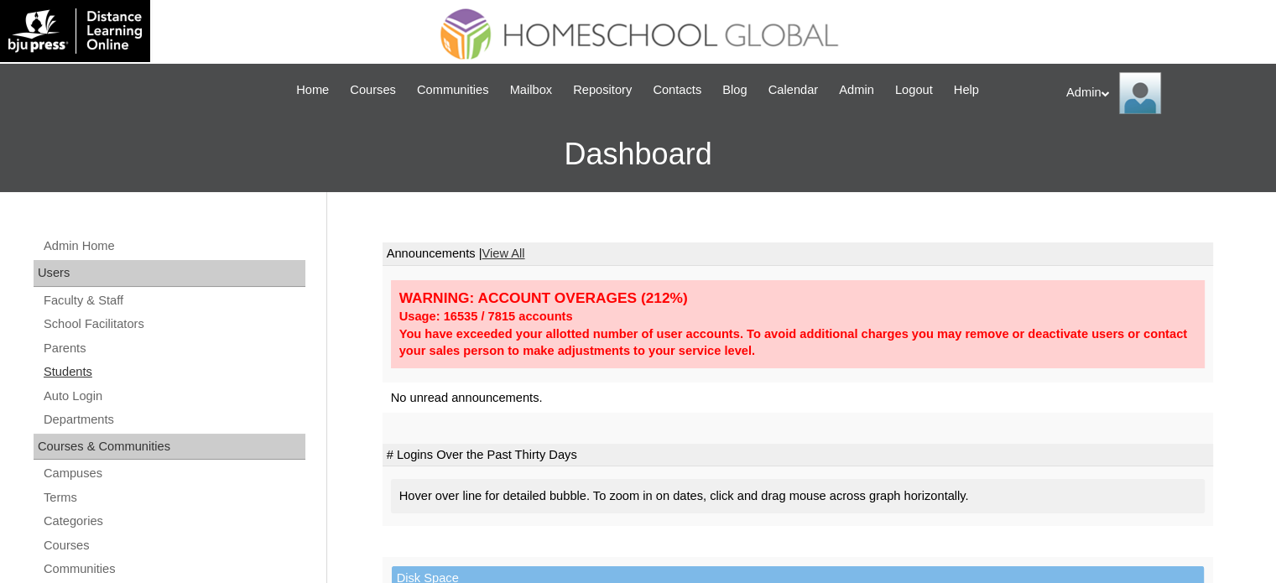
click at [56, 368] on link "Students" at bounding box center [173, 371] width 263 height 21
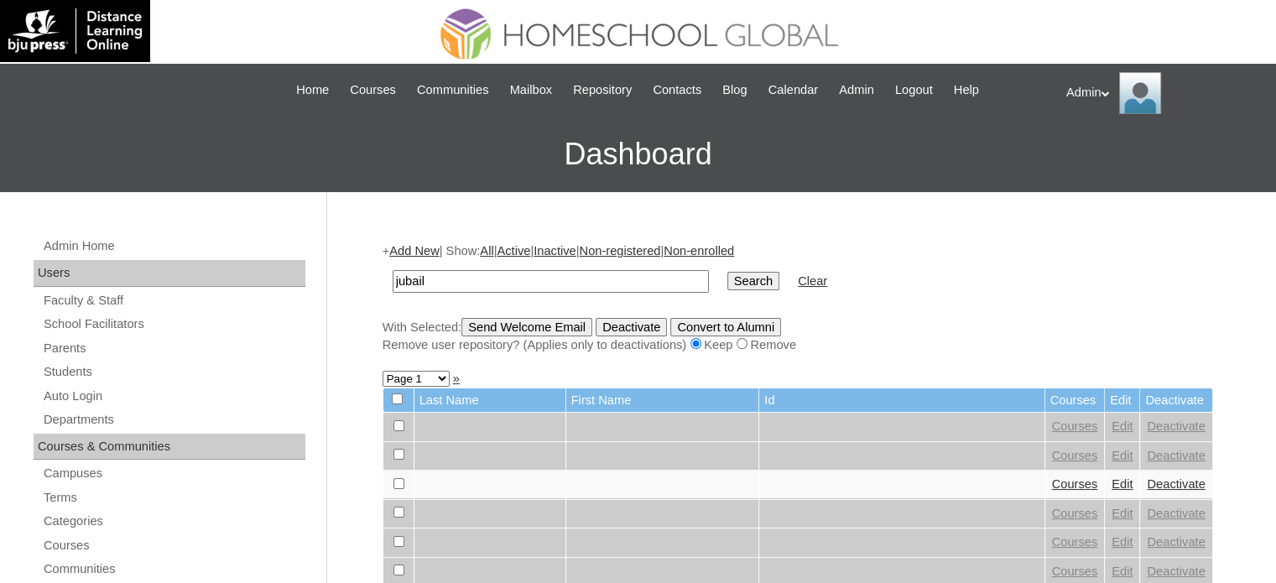
type input "Jubail"
click at [727, 286] on input "Search" at bounding box center [753, 281] width 52 height 18
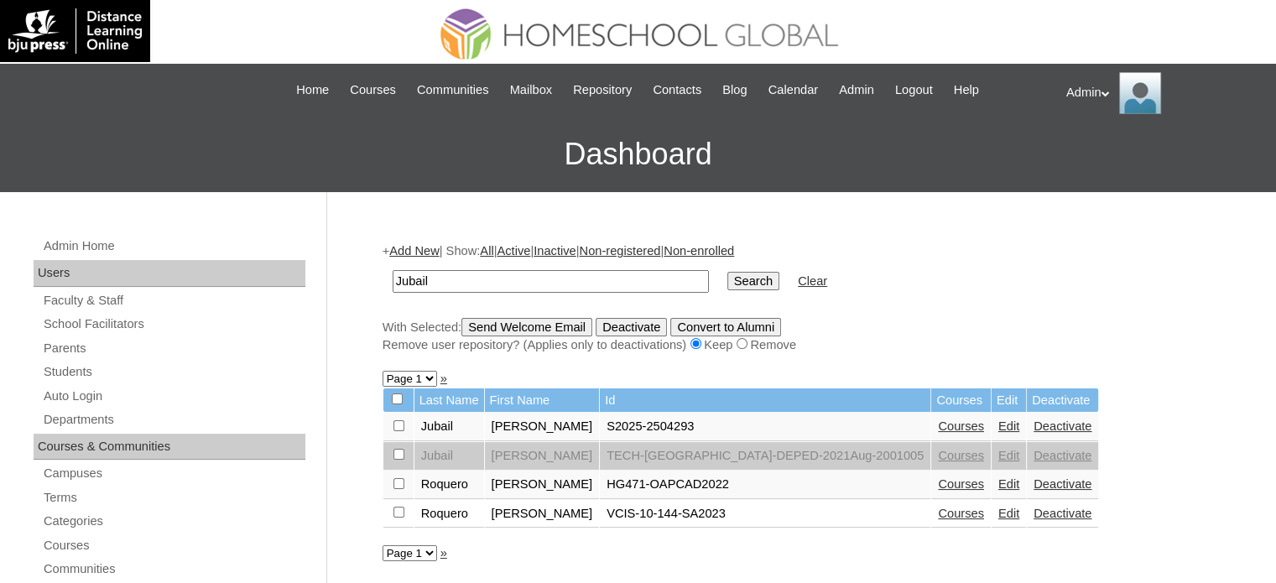
click at [998, 422] on link "Edit" at bounding box center [1008, 425] width 21 height 13
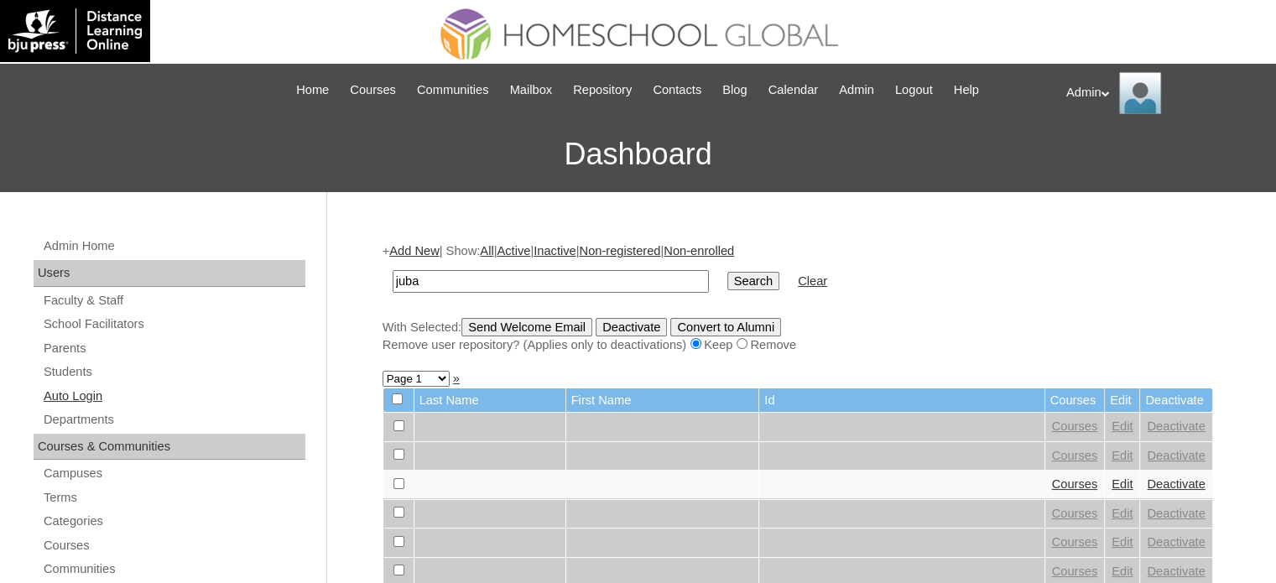
type input "juba"
click at [96, 398] on link "Auto Login" at bounding box center [173, 396] width 263 height 21
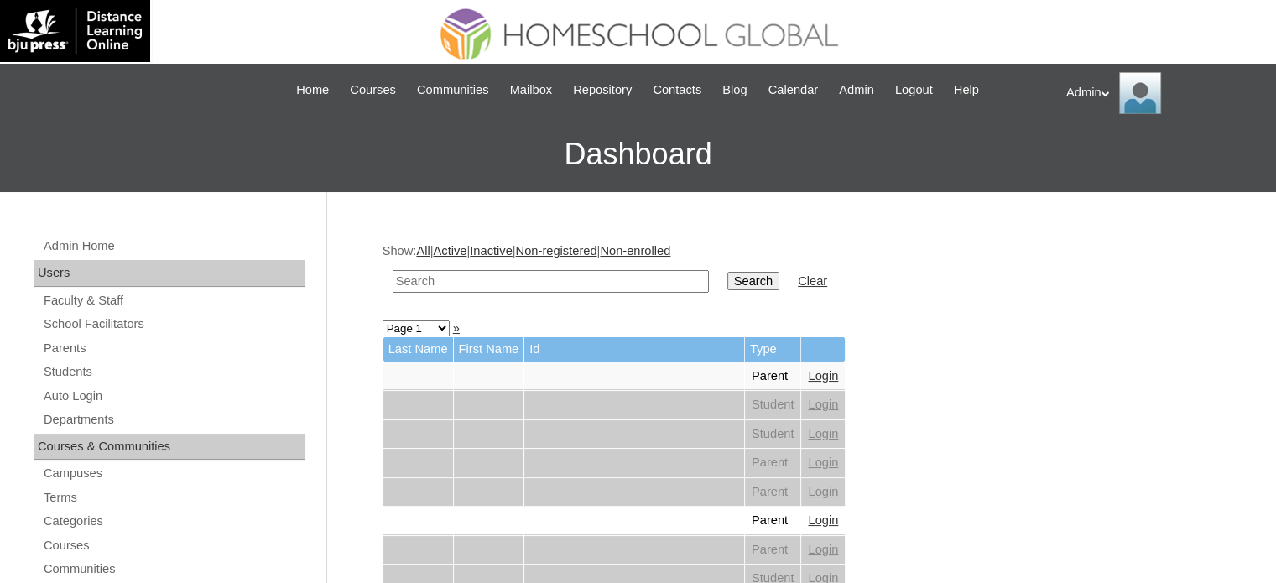
click at [567, 278] on input "text" at bounding box center [551, 281] width 316 height 23
type input "jubail"
click at [727, 282] on input "Search" at bounding box center [753, 281] width 52 height 18
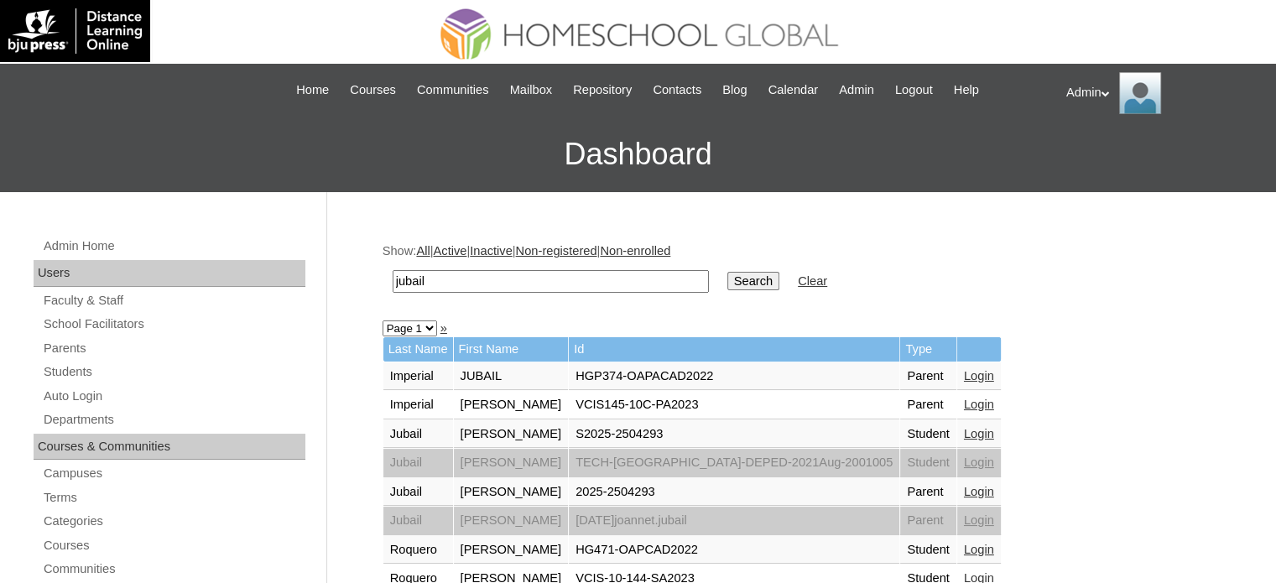
click at [964, 486] on link "Login" at bounding box center [979, 491] width 30 height 13
